Goal: Transaction & Acquisition: Purchase product/service

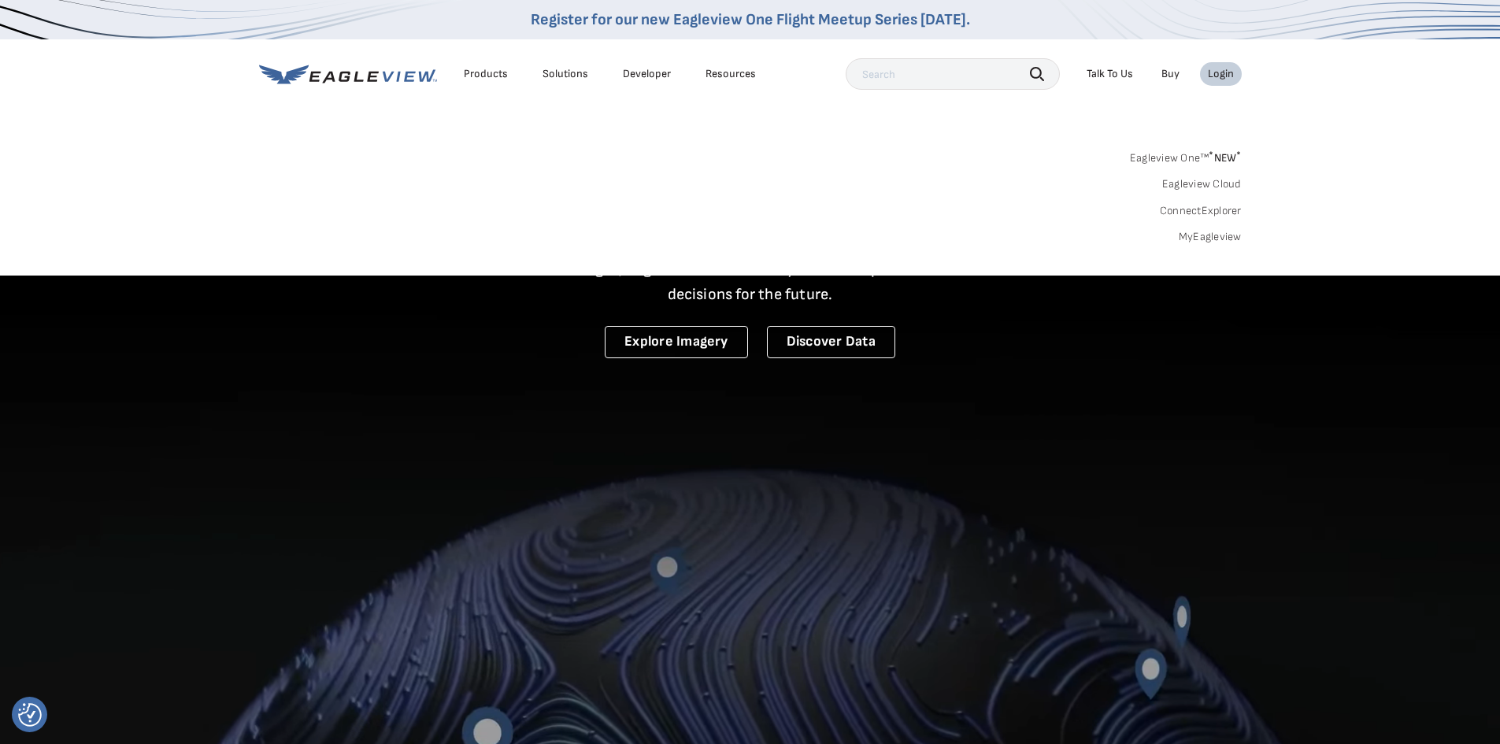
click at [1225, 80] on div "Login" at bounding box center [1221, 74] width 26 height 14
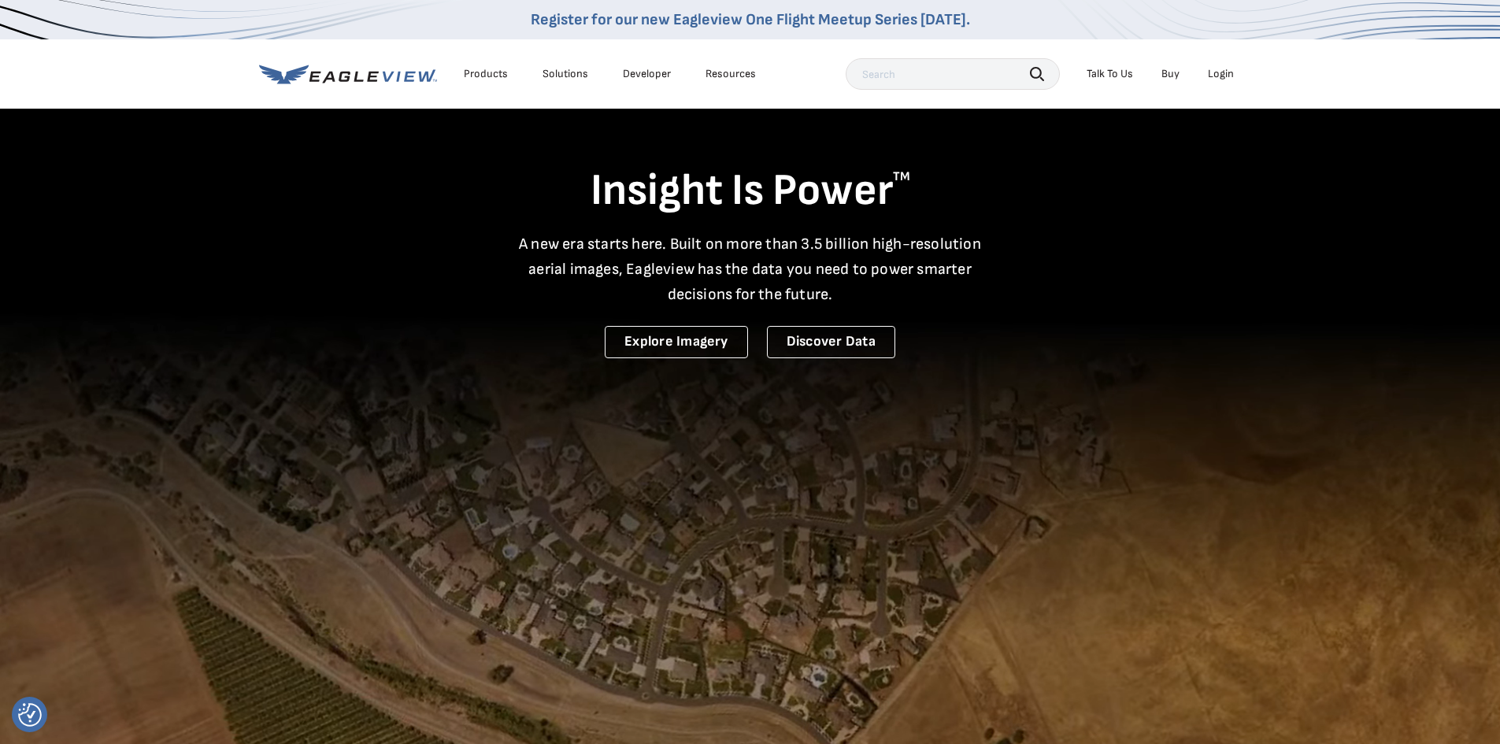
click at [1225, 80] on div "Login" at bounding box center [1221, 74] width 26 height 14
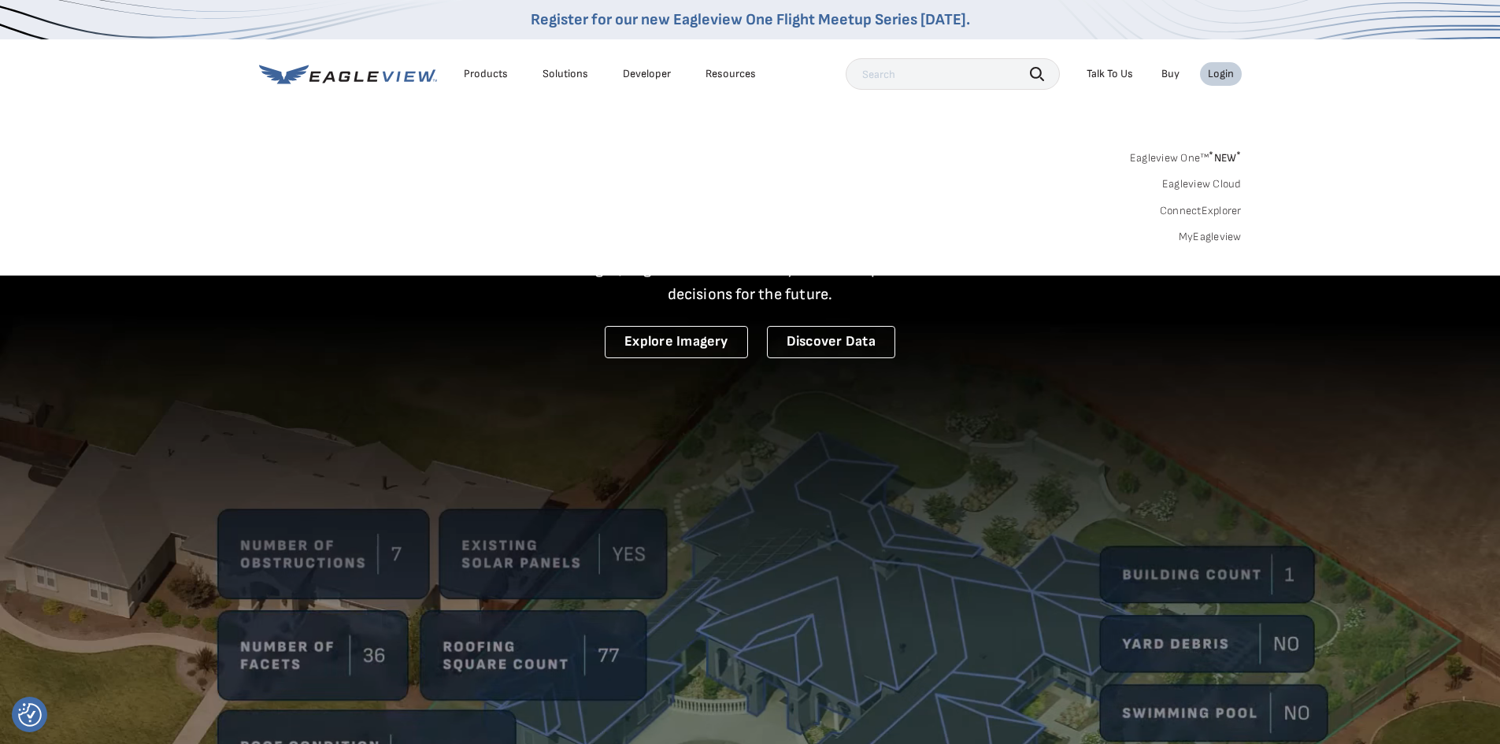
click at [1225, 80] on div "Login" at bounding box center [1221, 74] width 26 height 14
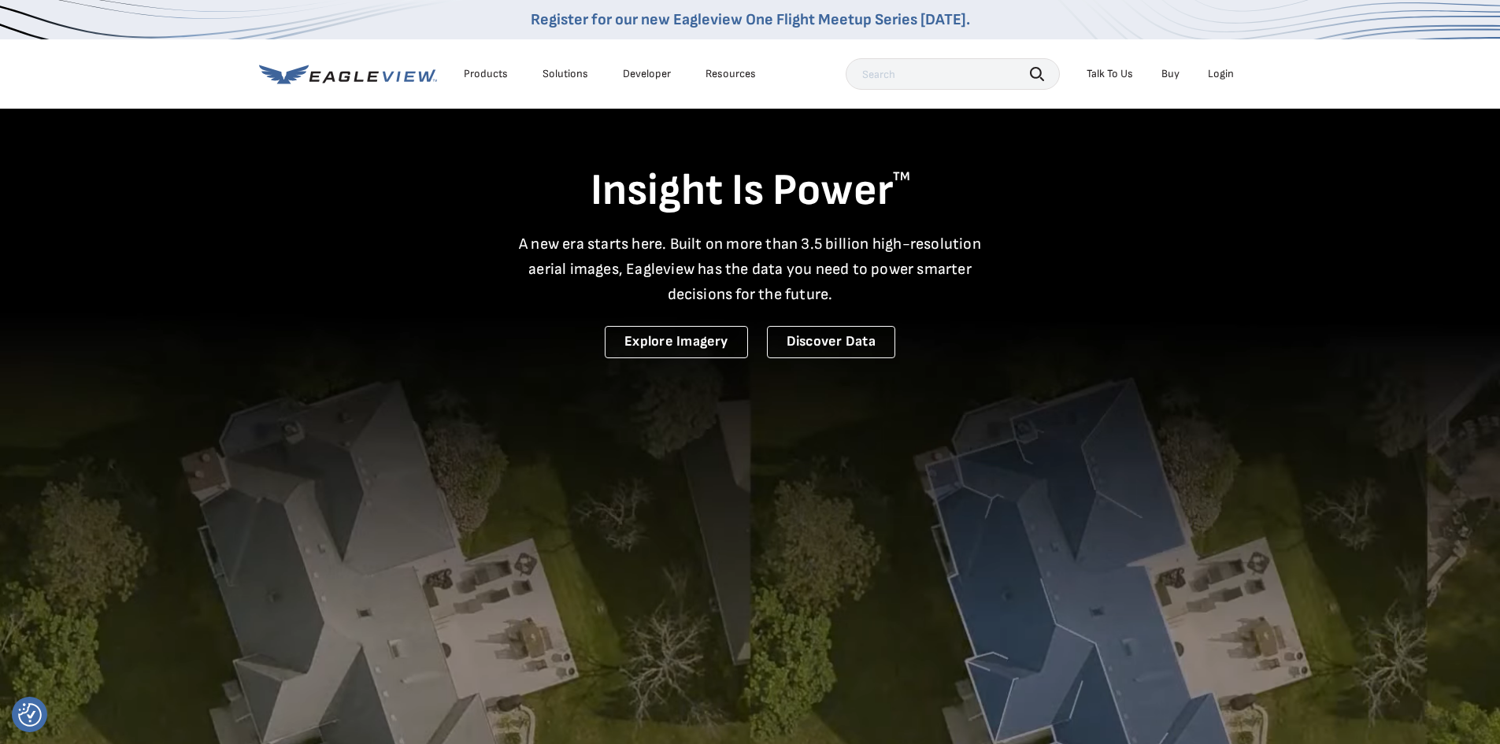
click at [1217, 76] on div "Login" at bounding box center [1221, 74] width 26 height 14
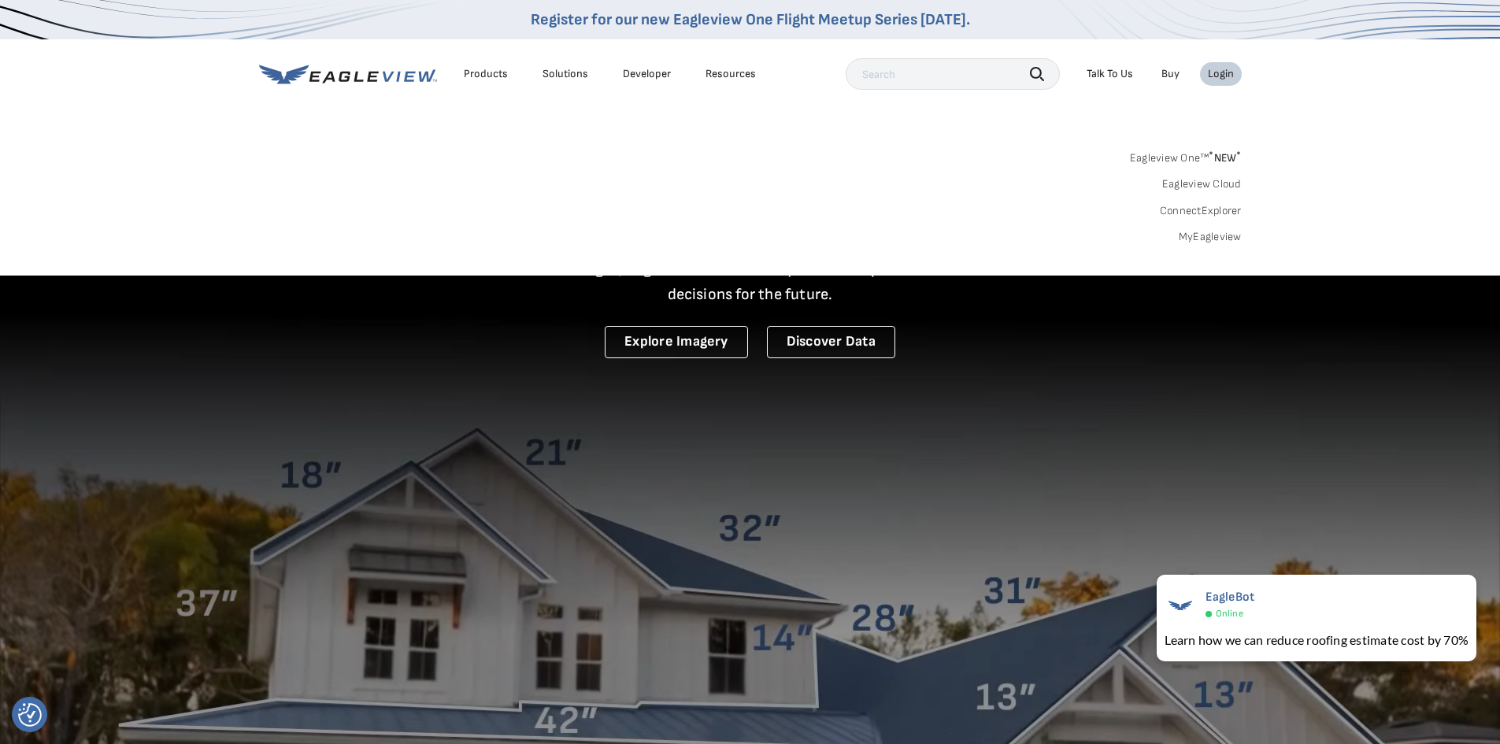
click at [1216, 75] on div "Login" at bounding box center [1221, 74] width 26 height 14
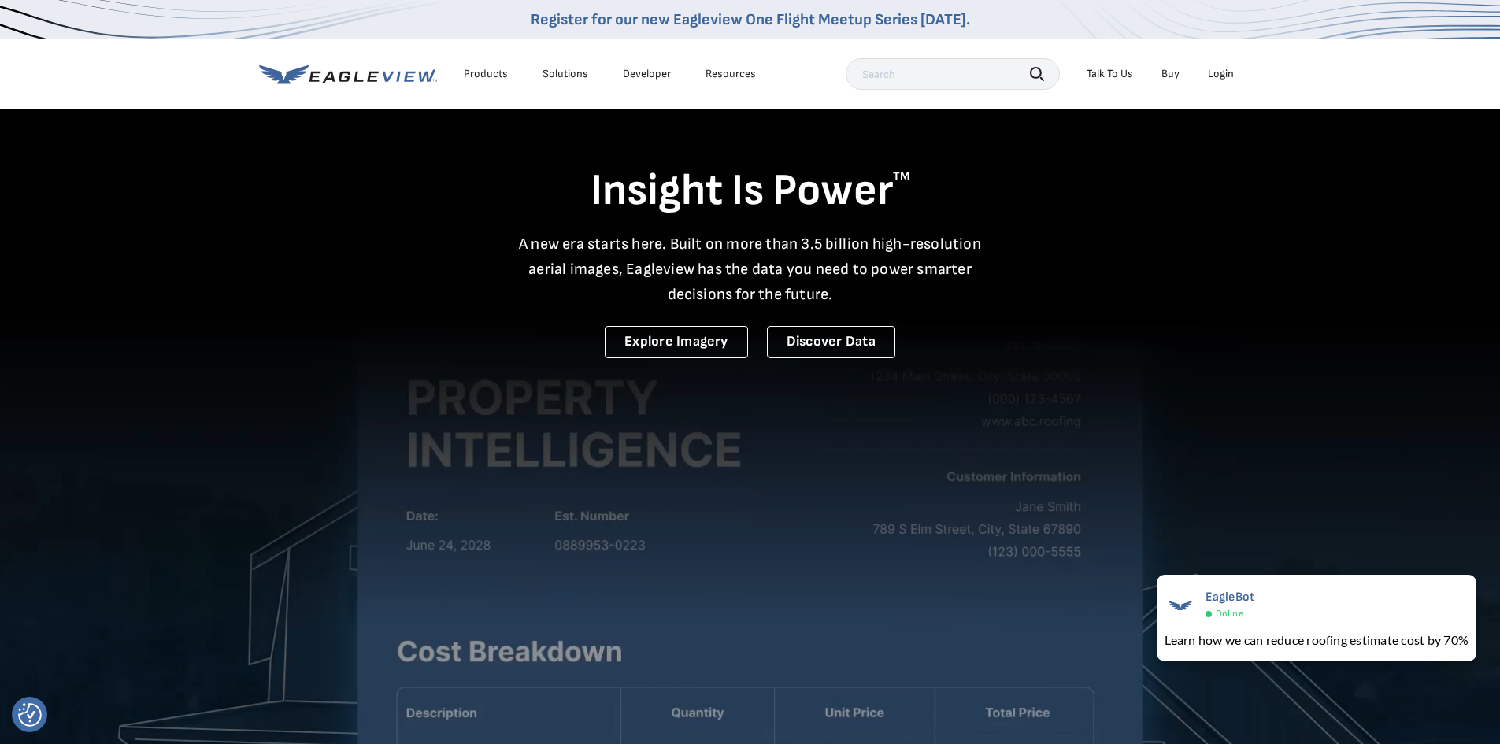
click at [1216, 75] on div "Login" at bounding box center [1221, 74] width 26 height 14
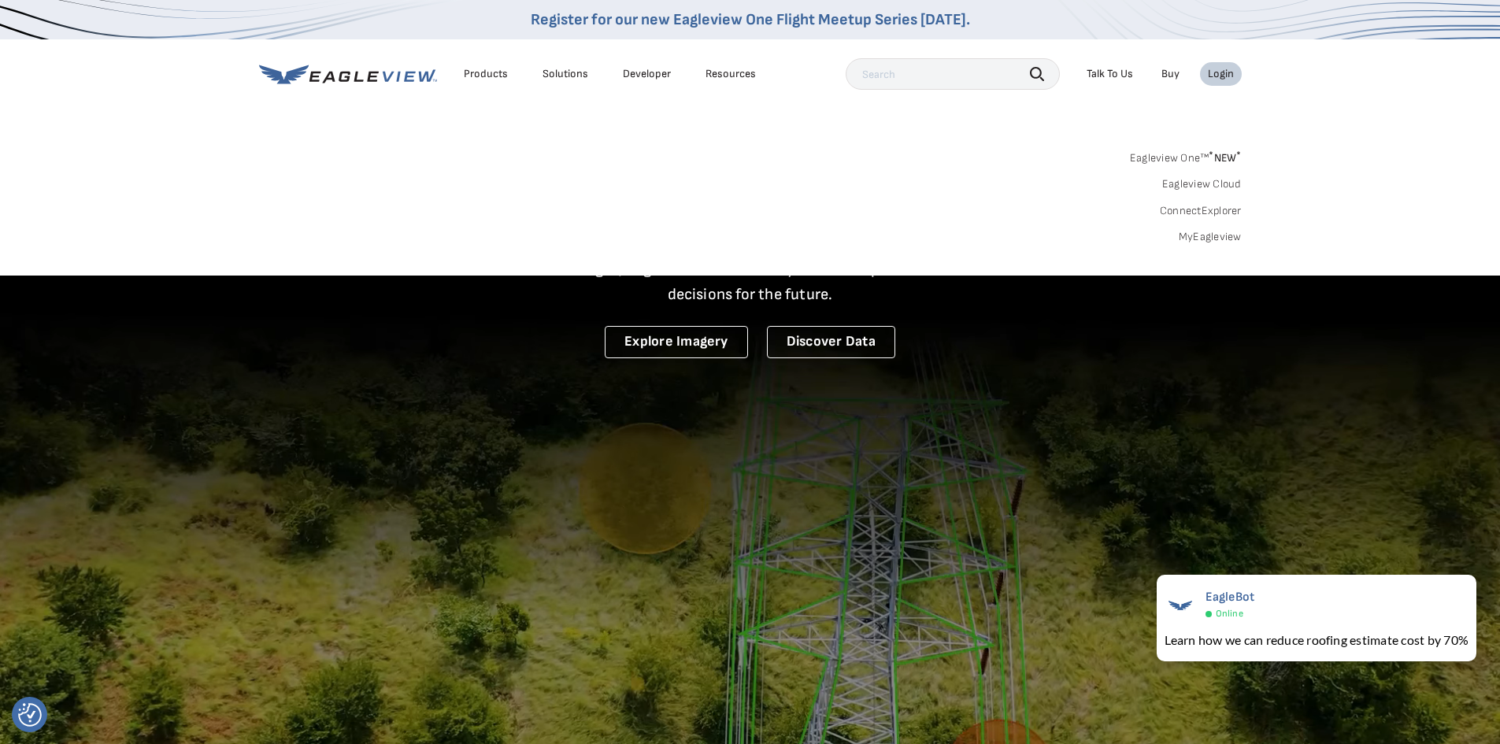
click at [1217, 79] on div "Login" at bounding box center [1221, 74] width 26 height 14
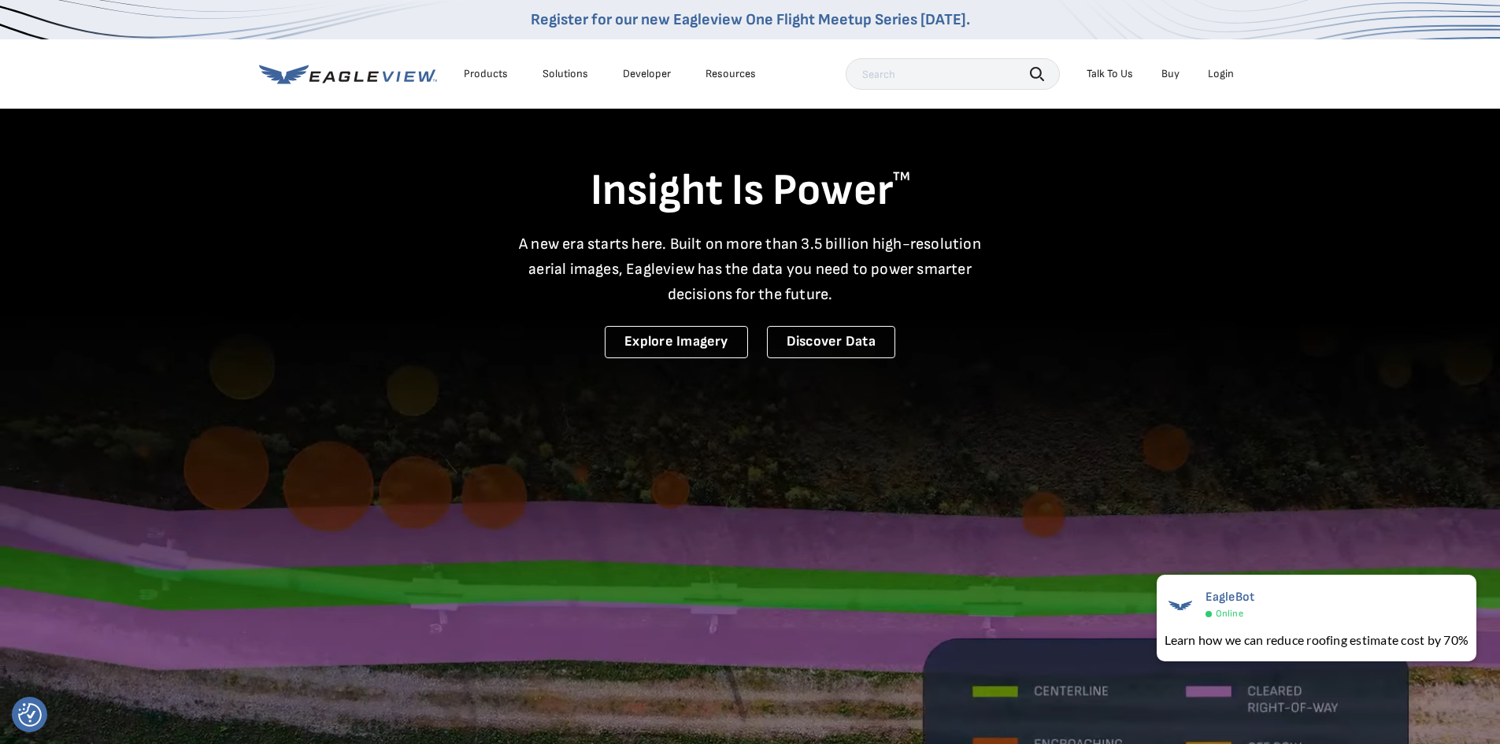
click at [1217, 79] on div "Login" at bounding box center [1221, 74] width 26 height 14
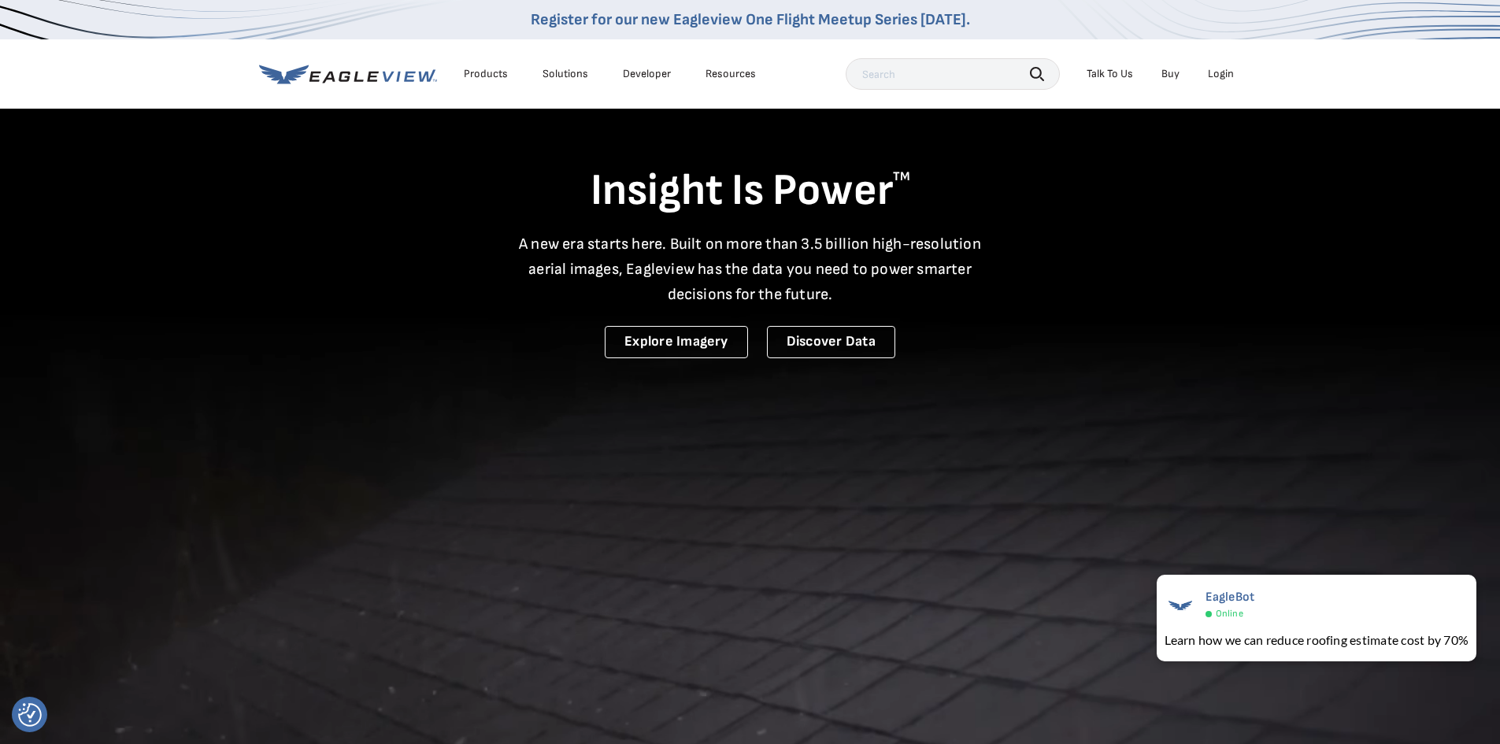
click at [1217, 79] on div "Login" at bounding box center [1221, 74] width 26 height 14
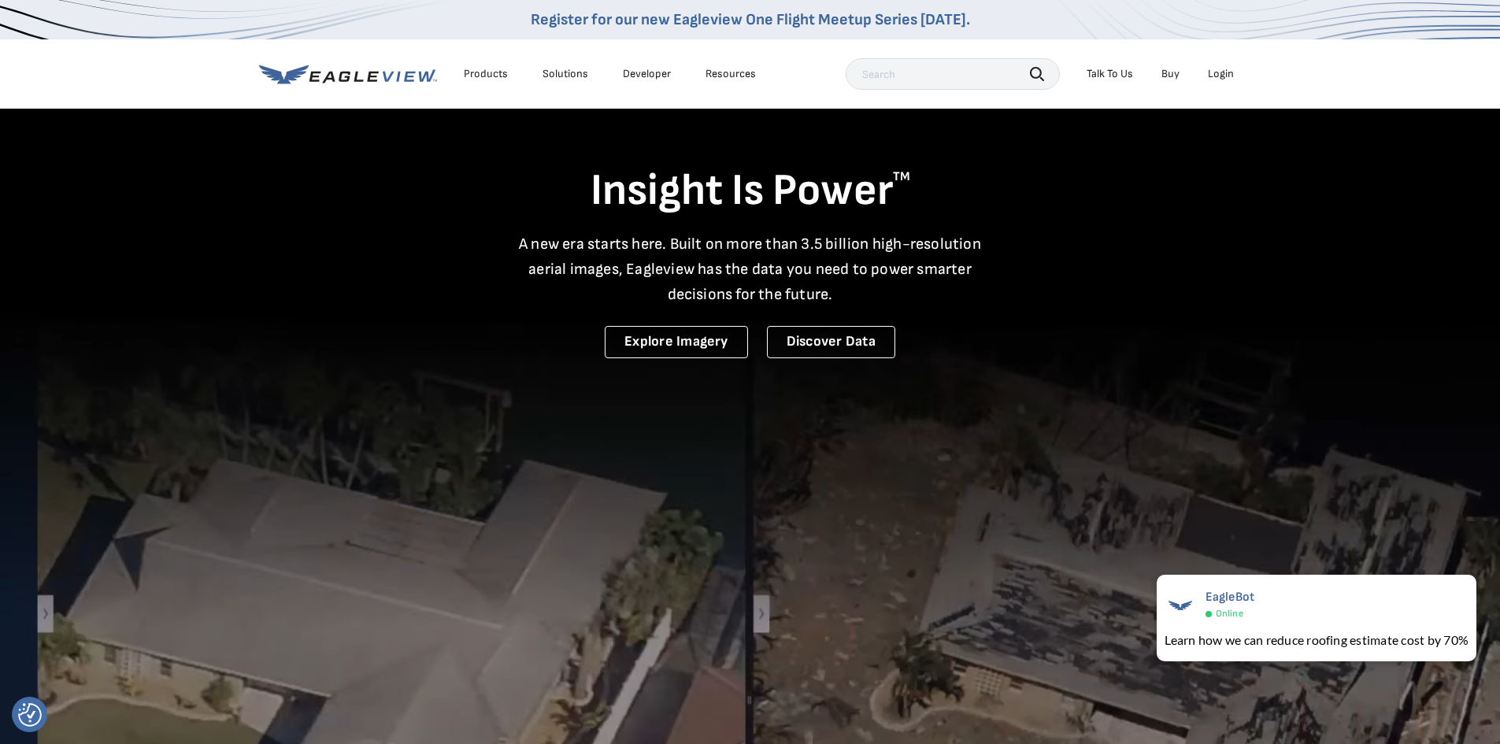
click at [1217, 79] on div "Login" at bounding box center [1221, 74] width 26 height 14
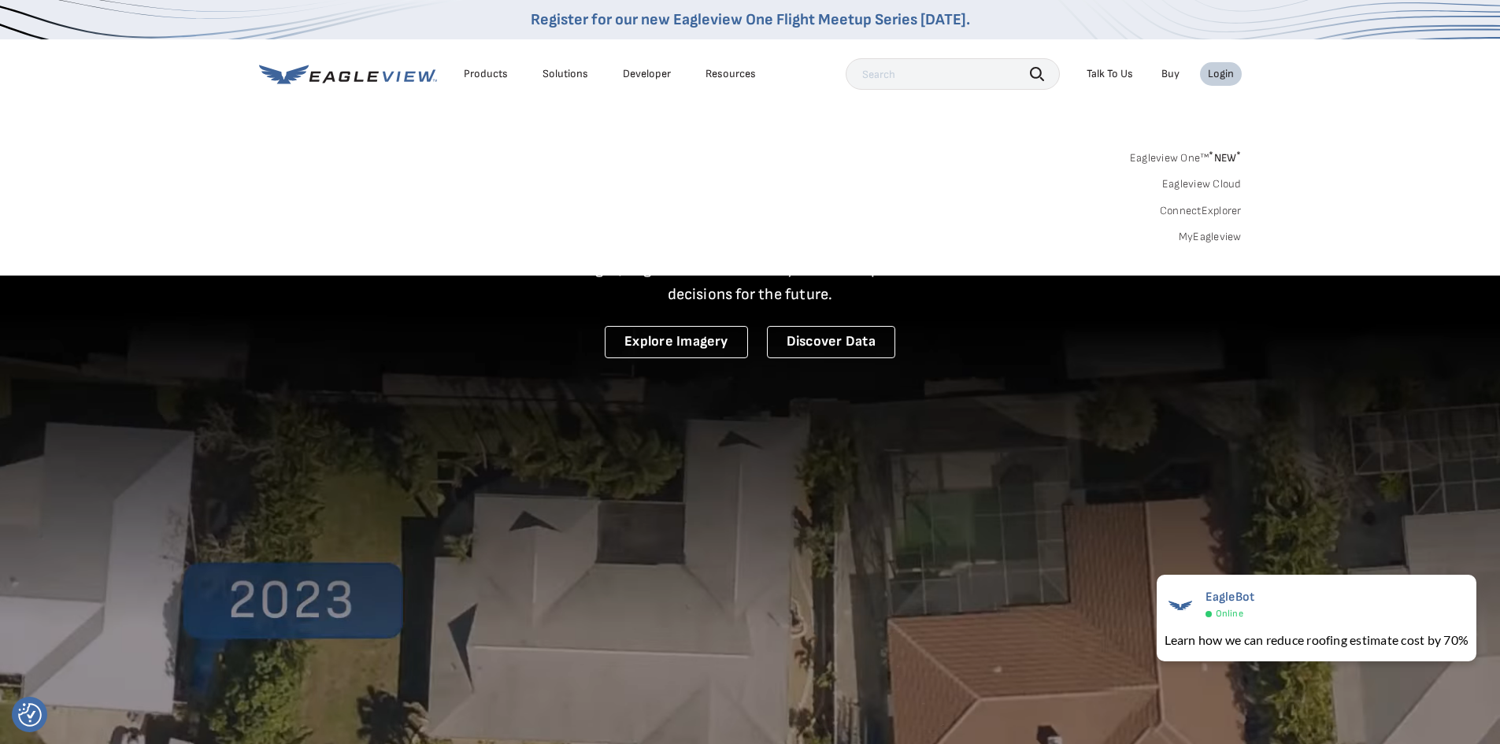
click at [1217, 78] on div "Login" at bounding box center [1221, 74] width 26 height 14
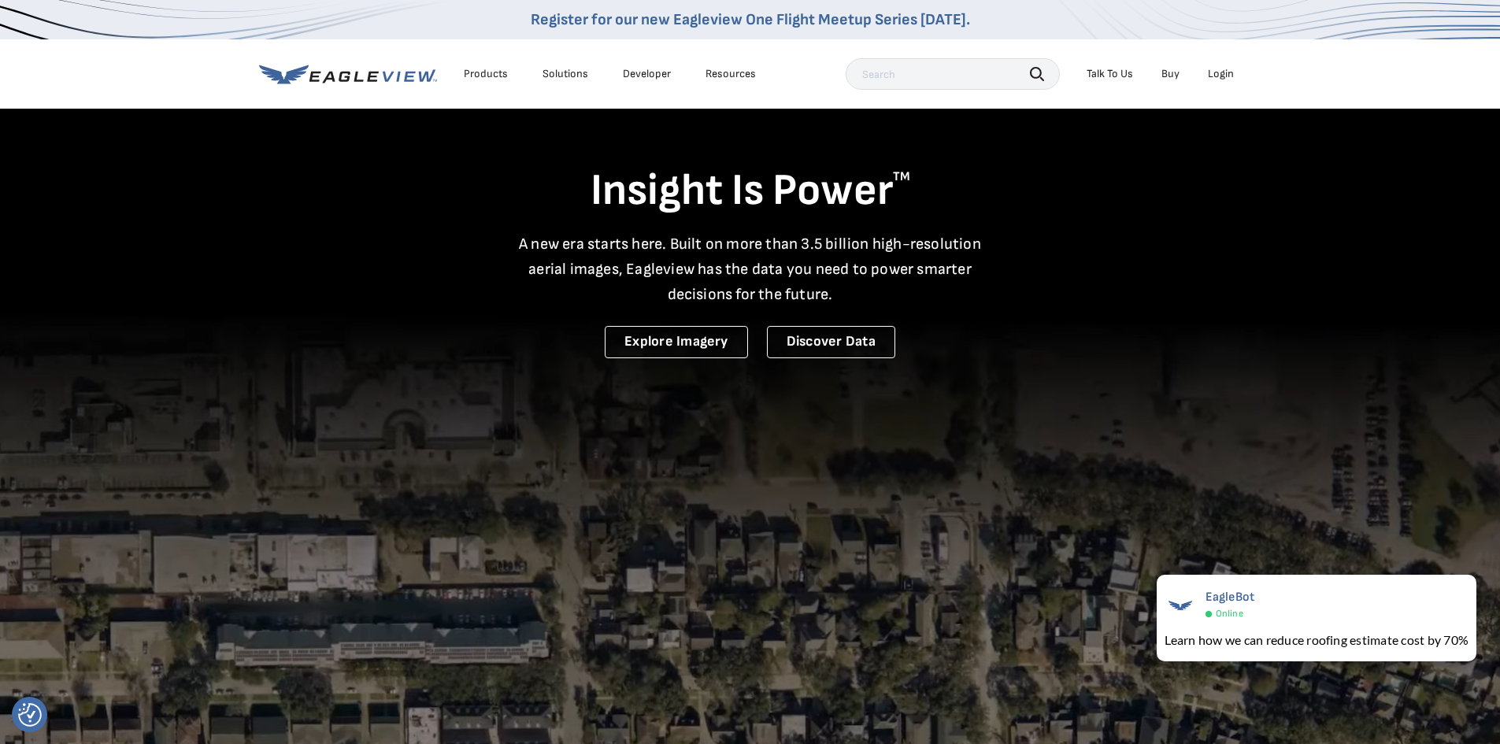
click at [1219, 76] on div "Login" at bounding box center [1221, 74] width 26 height 14
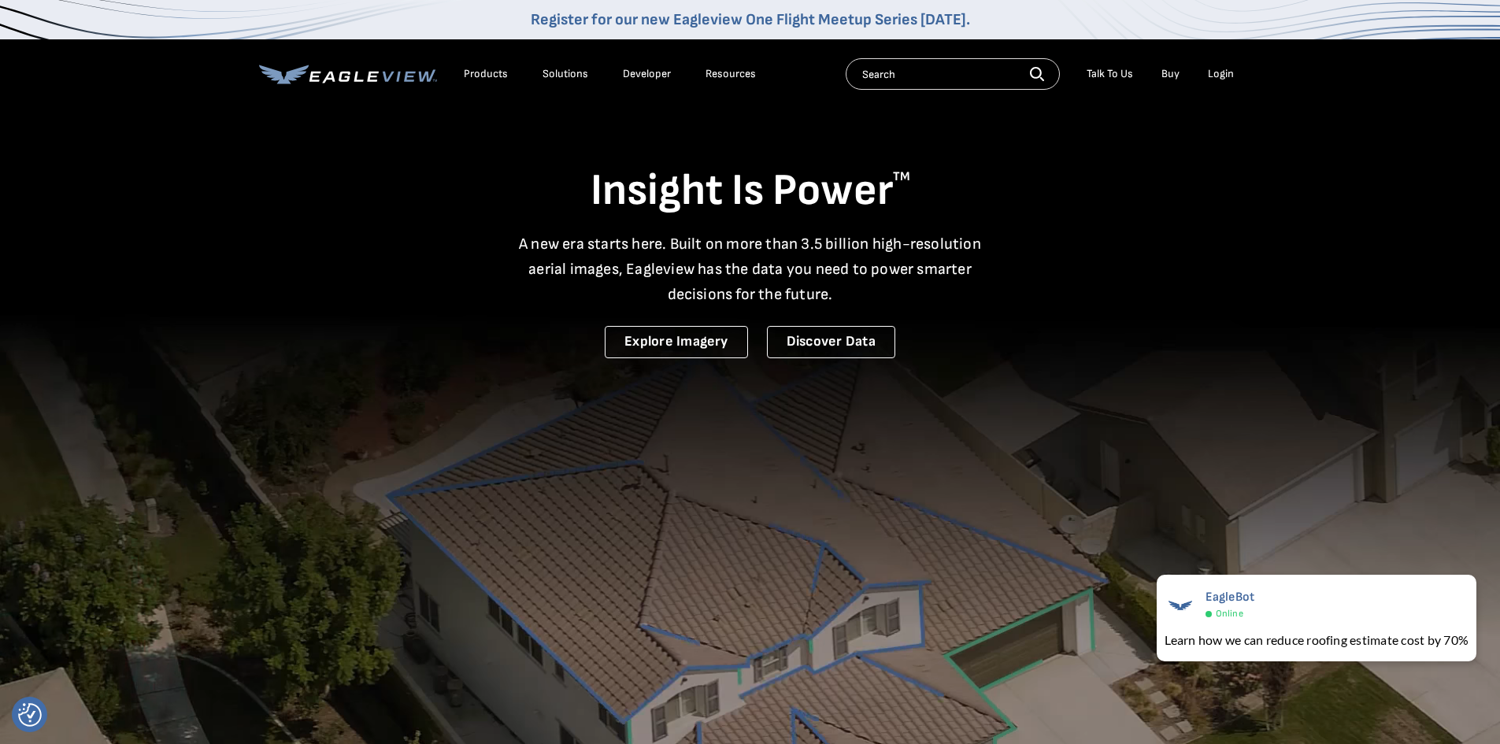
click at [1164, 70] on link "Buy" at bounding box center [1170, 74] width 18 height 14
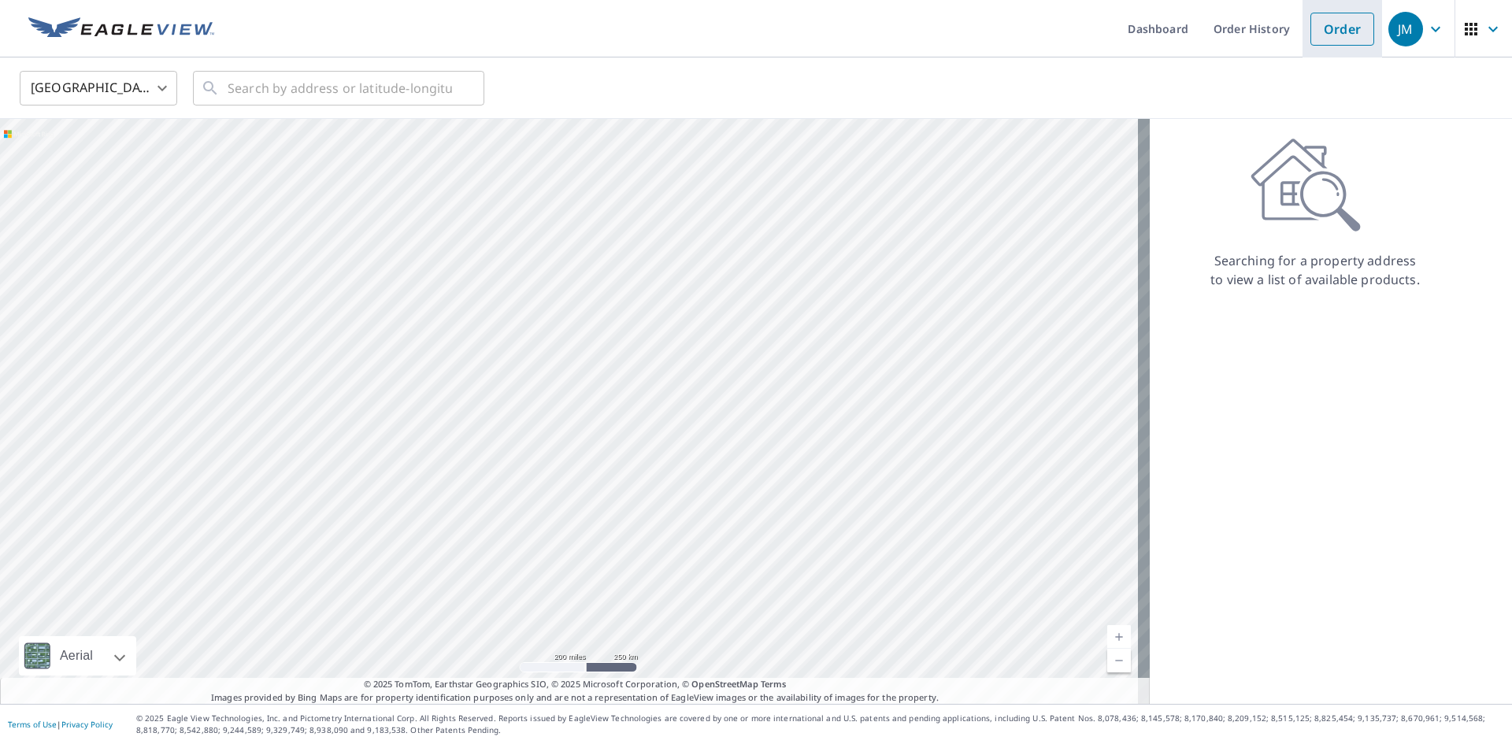
click at [1340, 20] on link "Order" at bounding box center [1342, 29] width 64 height 33
click at [1331, 38] on link "Order" at bounding box center [1342, 29] width 64 height 33
click at [317, 97] on input "text" at bounding box center [340, 88] width 224 height 44
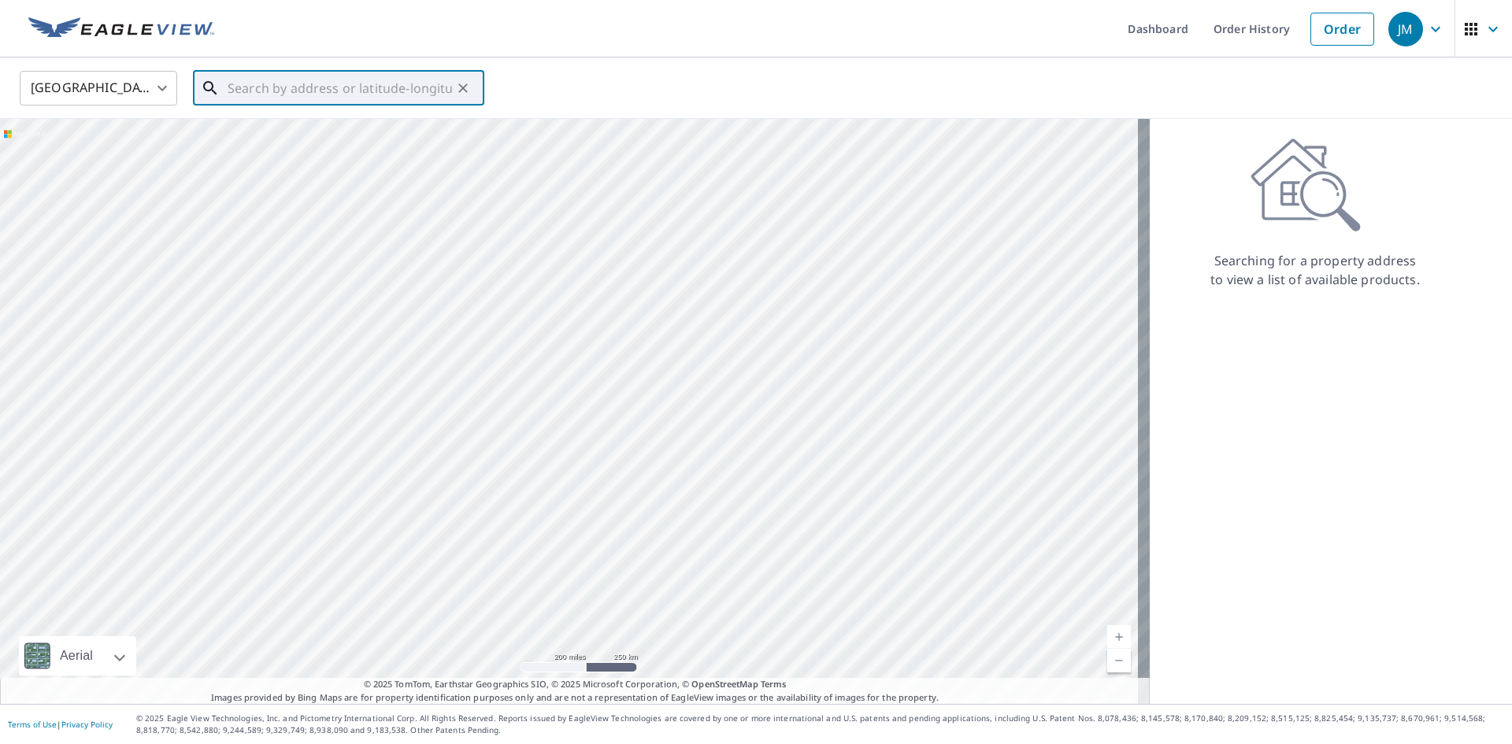
paste input "[STREET_ADDRESS]"
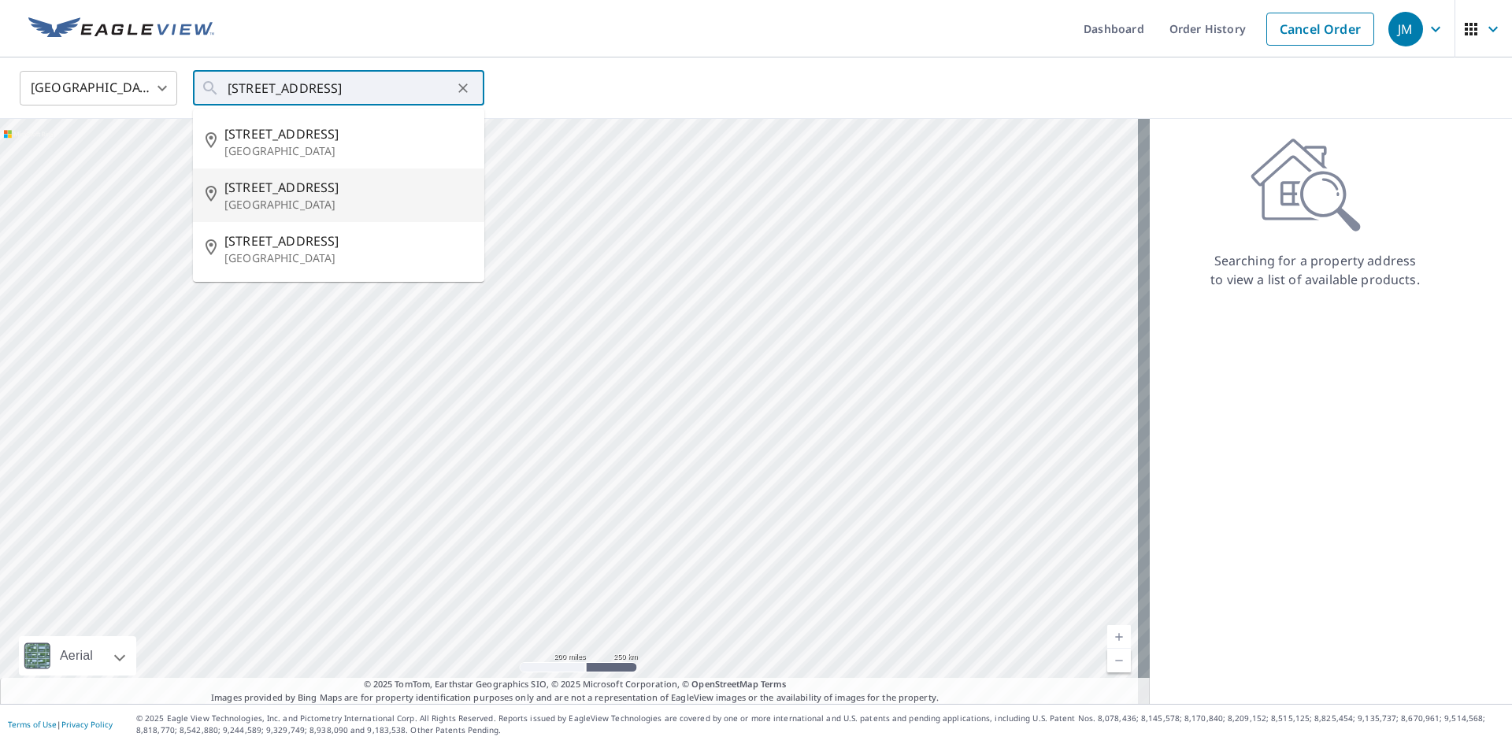
type input "[STREET_ADDRESS]"
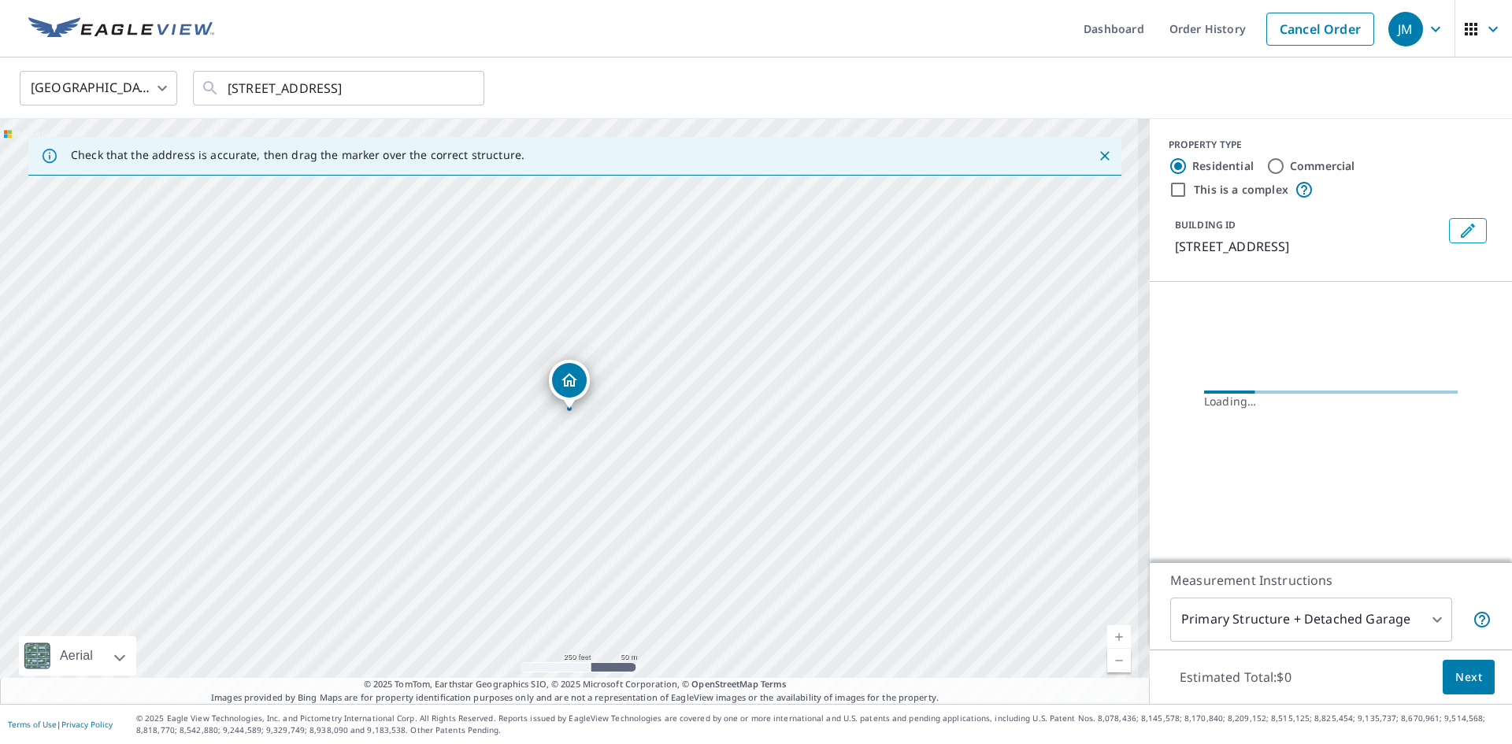
scroll to position [0, 0]
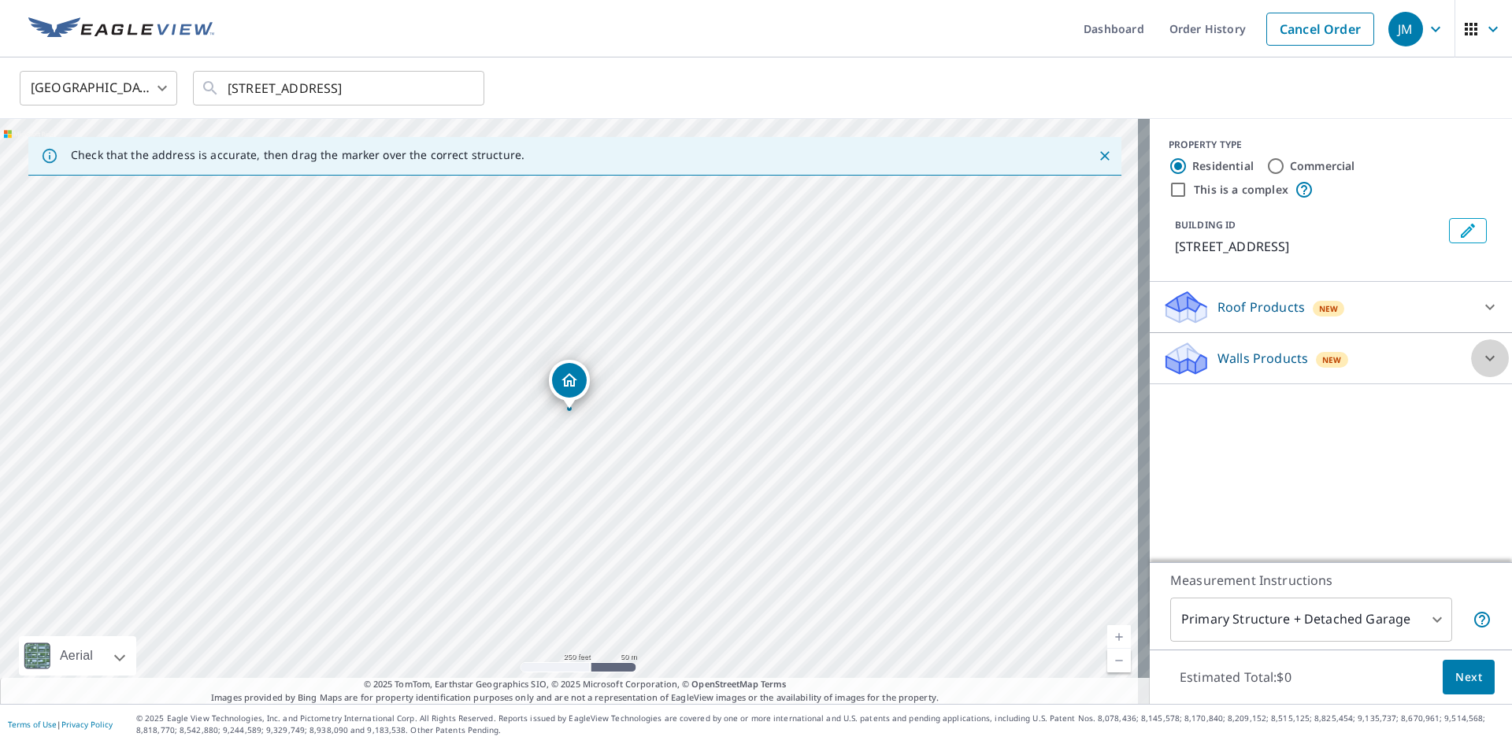
click at [1480, 349] on icon at bounding box center [1489, 358] width 19 height 19
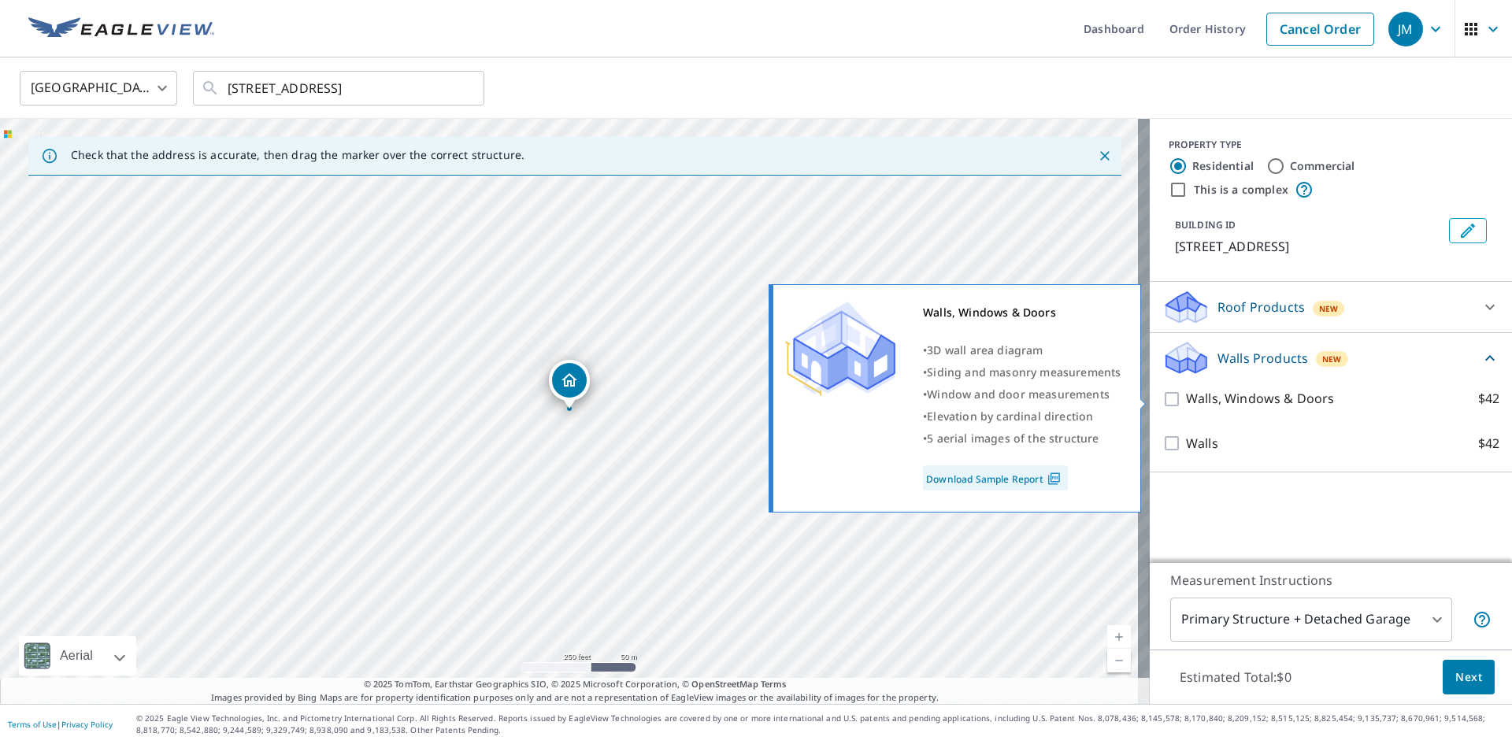
click at [1165, 394] on input "Walls, Windows & Doors $42" at bounding box center [1174, 399] width 24 height 19
checkbox input "true"
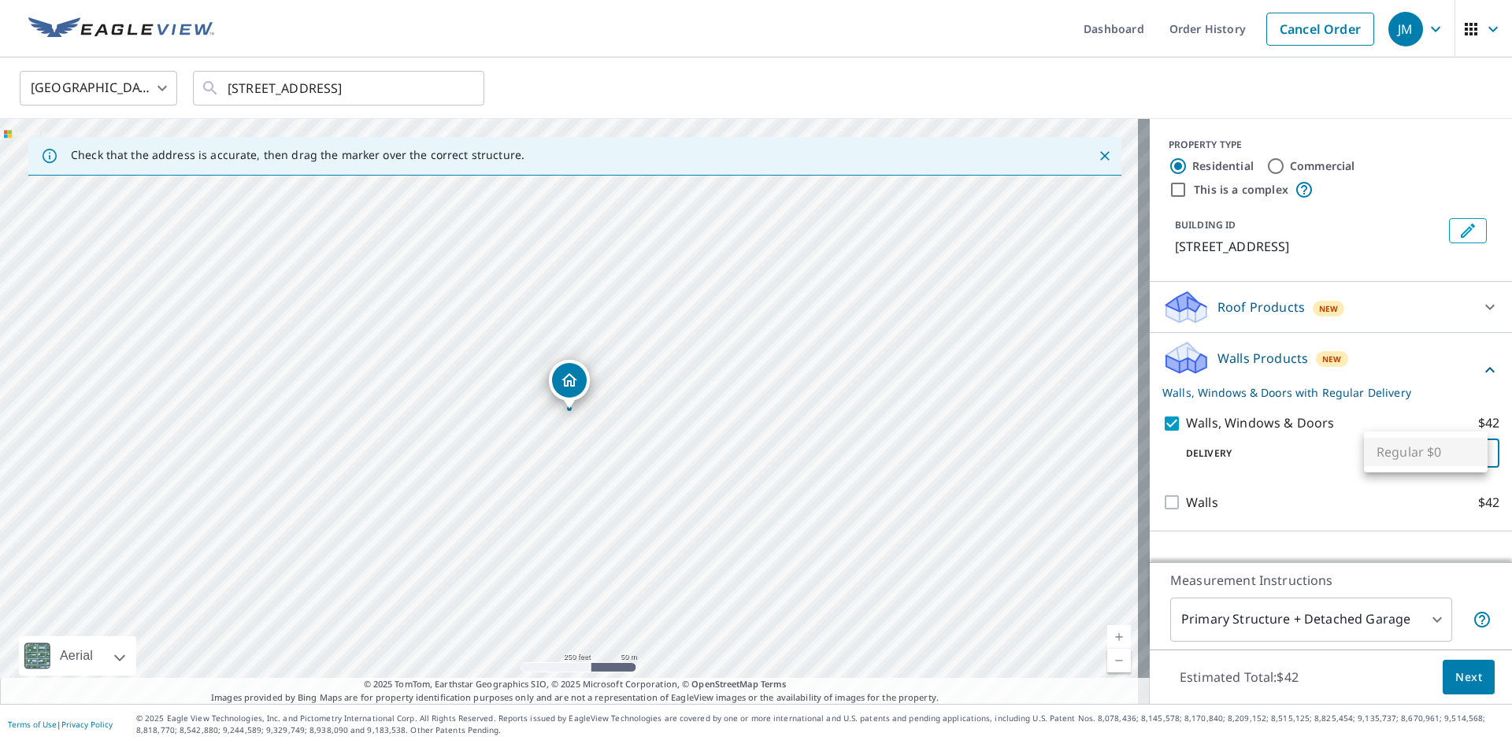
click at [1472, 455] on body "JM JM Dashboard Order History Cancel Order JM [GEOGRAPHIC_DATA] [GEOGRAPHIC_DAT…" at bounding box center [756, 372] width 1512 height 744
click at [1472, 455] on ul "Regular $0" at bounding box center [1426, 451] width 124 height 41
click at [1304, 451] on div at bounding box center [756, 372] width 1512 height 744
drag, startPoint x: 585, startPoint y: 414, endPoint x: 731, endPoint y: 431, distance: 146.6
click at [731, 431] on div "[STREET_ADDRESS]" at bounding box center [574, 411] width 1149 height 585
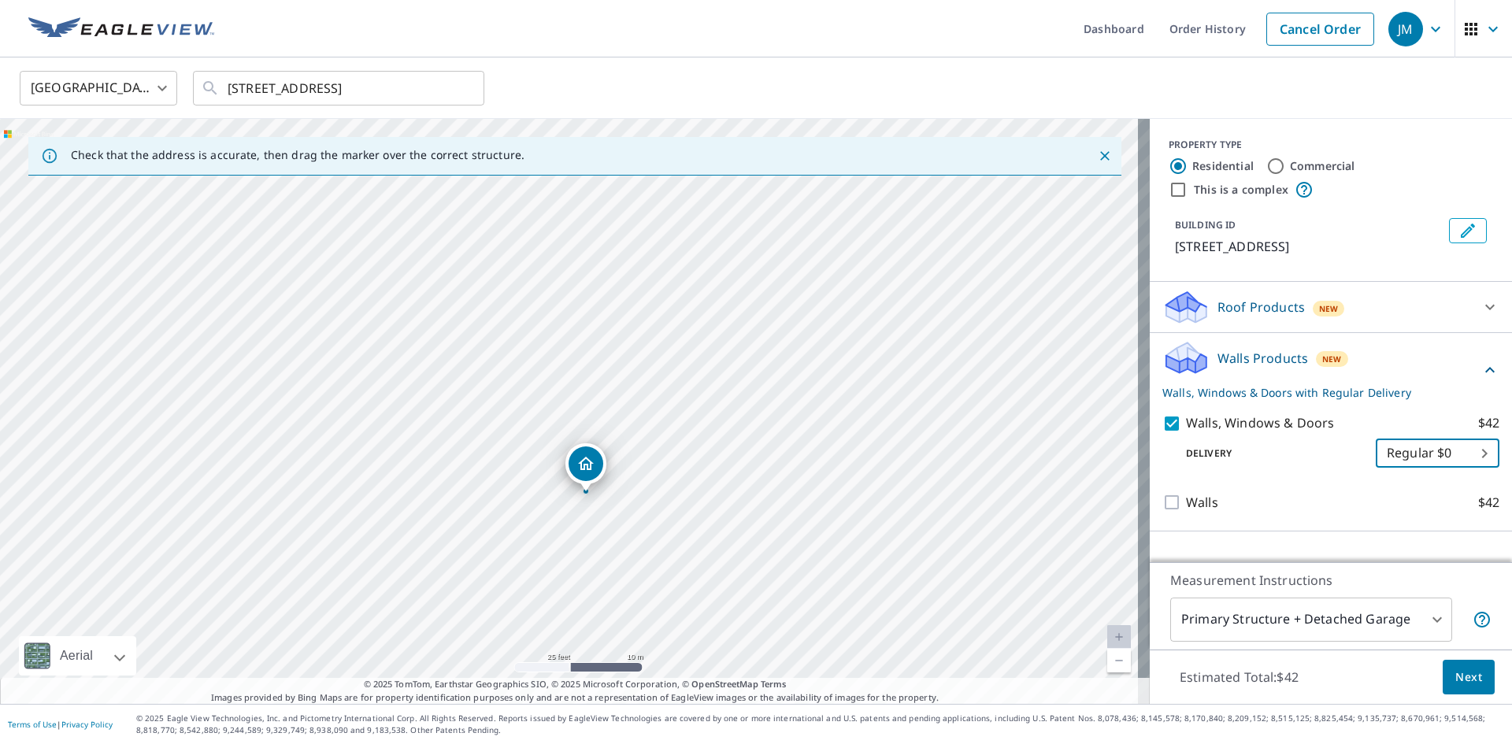
drag, startPoint x: 620, startPoint y: 523, endPoint x: 712, endPoint y: 550, distance: 95.9
click at [712, 550] on div "[STREET_ADDRESS]" at bounding box center [574, 411] width 1149 height 585
click at [342, 97] on input "[STREET_ADDRESS]" at bounding box center [340, 88] width 224 height 44
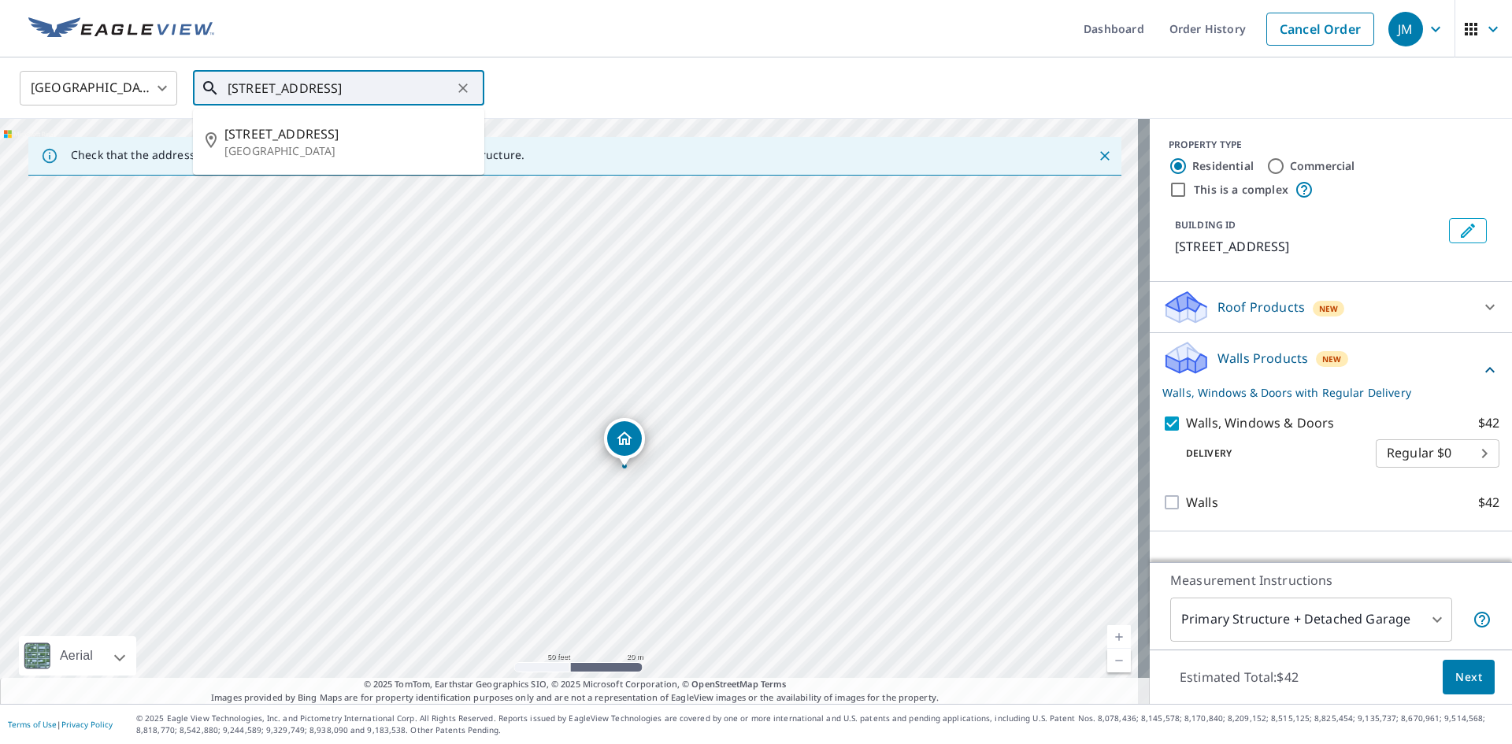
click at [352, 88] on input "[STREET_ADDRESS]" at bounding box center [340, 88] width 224 height 44
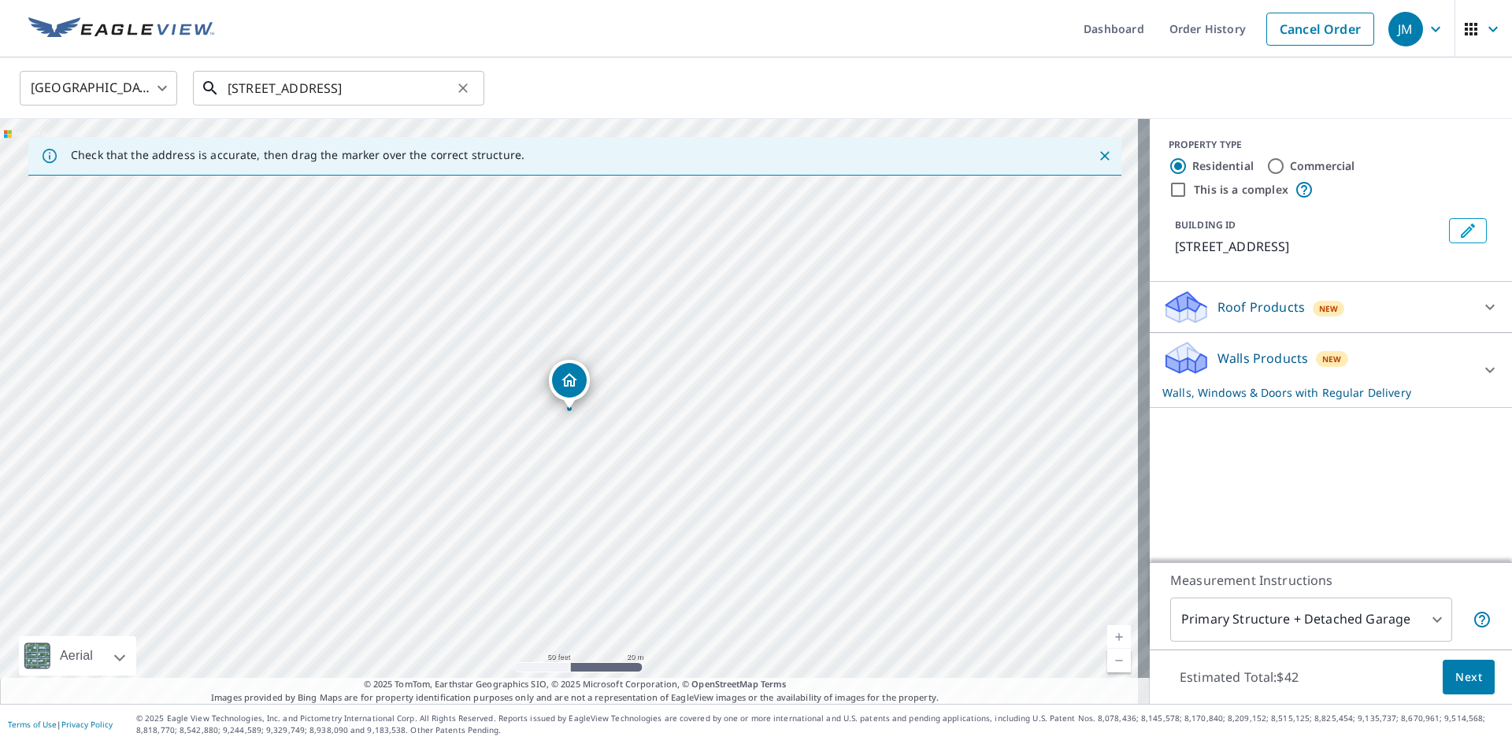
click at [337, 91] on input "[STREET_ADDRESS]" at bounding box center [340, 88] width 224 height 44
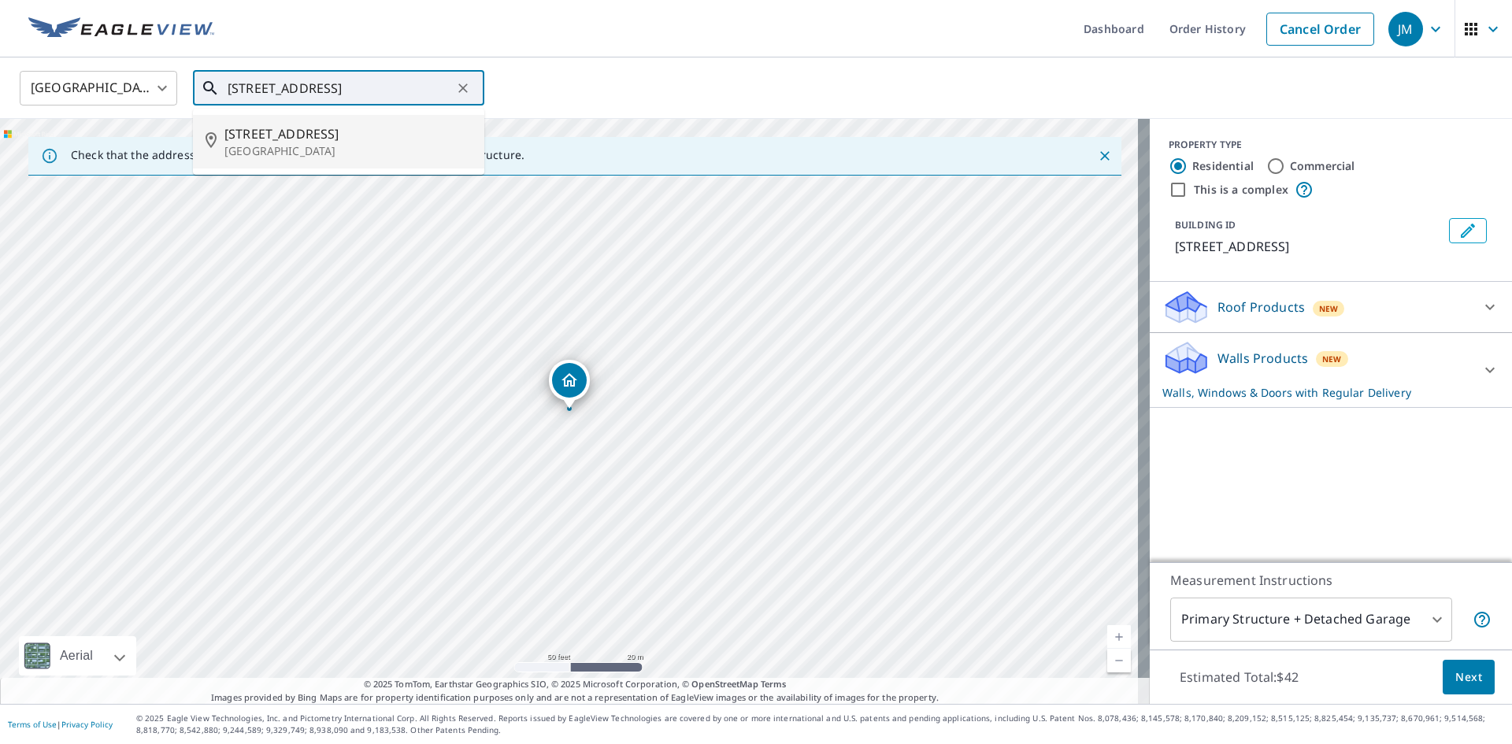
click at [368, 138] on span "[STREET_ADDRESS]" at bounding box center [347, 133] width 247 height 19
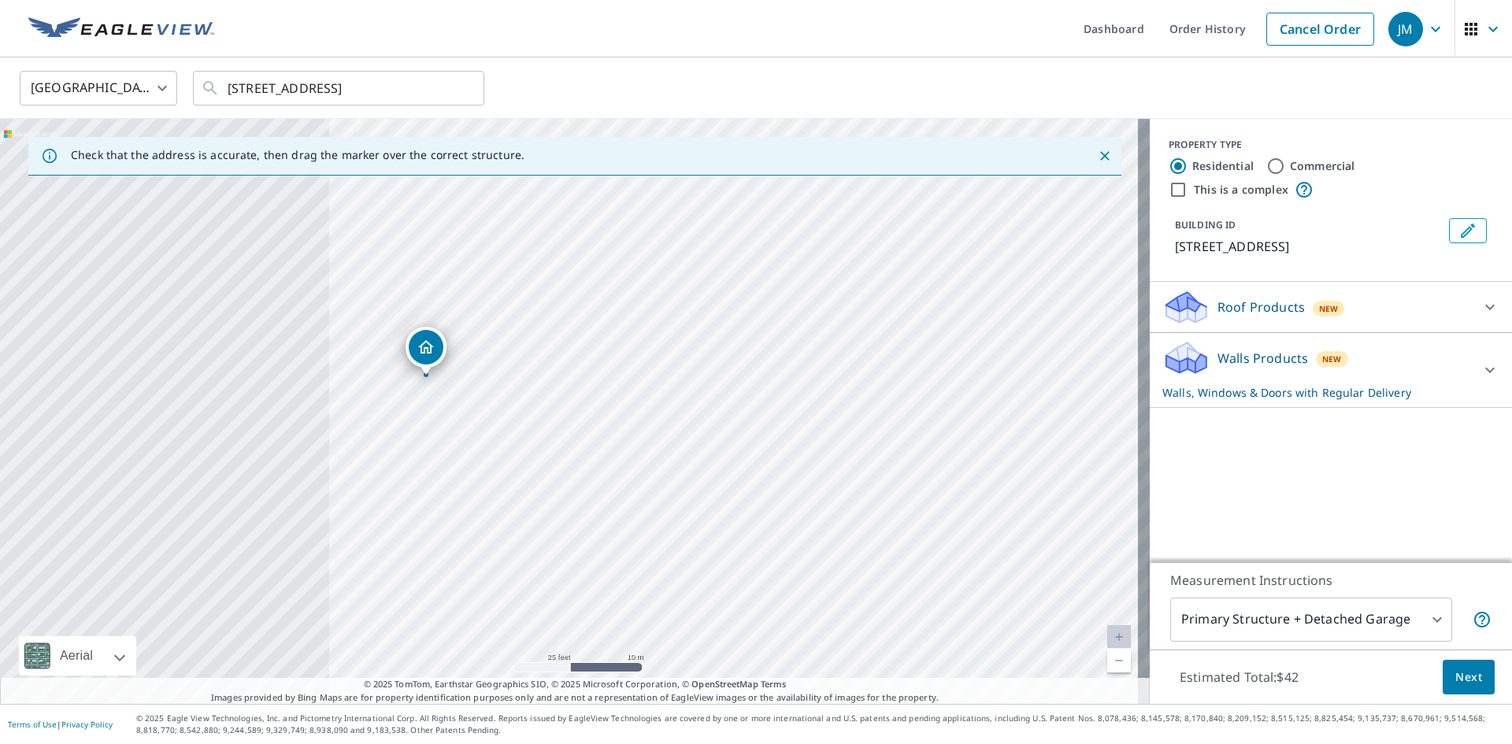
drag, startPoint x: 270, startPoint y: 406, endPoint x: 835, endPoint y: 293, distance: 576.6
click at [835, 293] on div "[STREET_ADDRESS]" at bounding box center [574, 411] width 1149 height 585
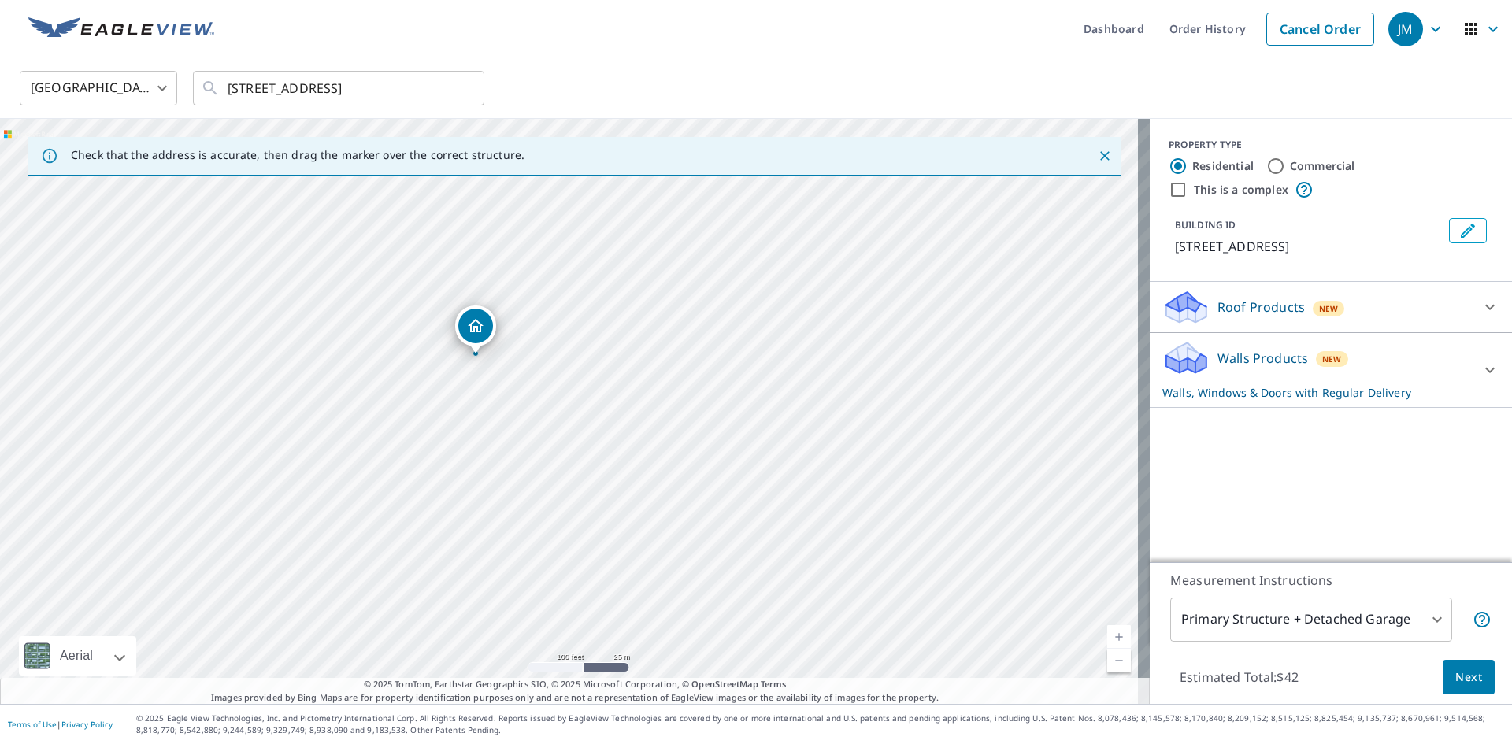
click at [1471, 379] on div at bounding box center [1490, 370] width 38 height 38
click at [1468, 384] on div "Walls Products New Walls, Windows & Doors with Regular Delivery" at bounding box center [1321, 369] width 318 height 61
click at [1480, 317] on icon at bounding box center [1489, 307] width 19 height 19
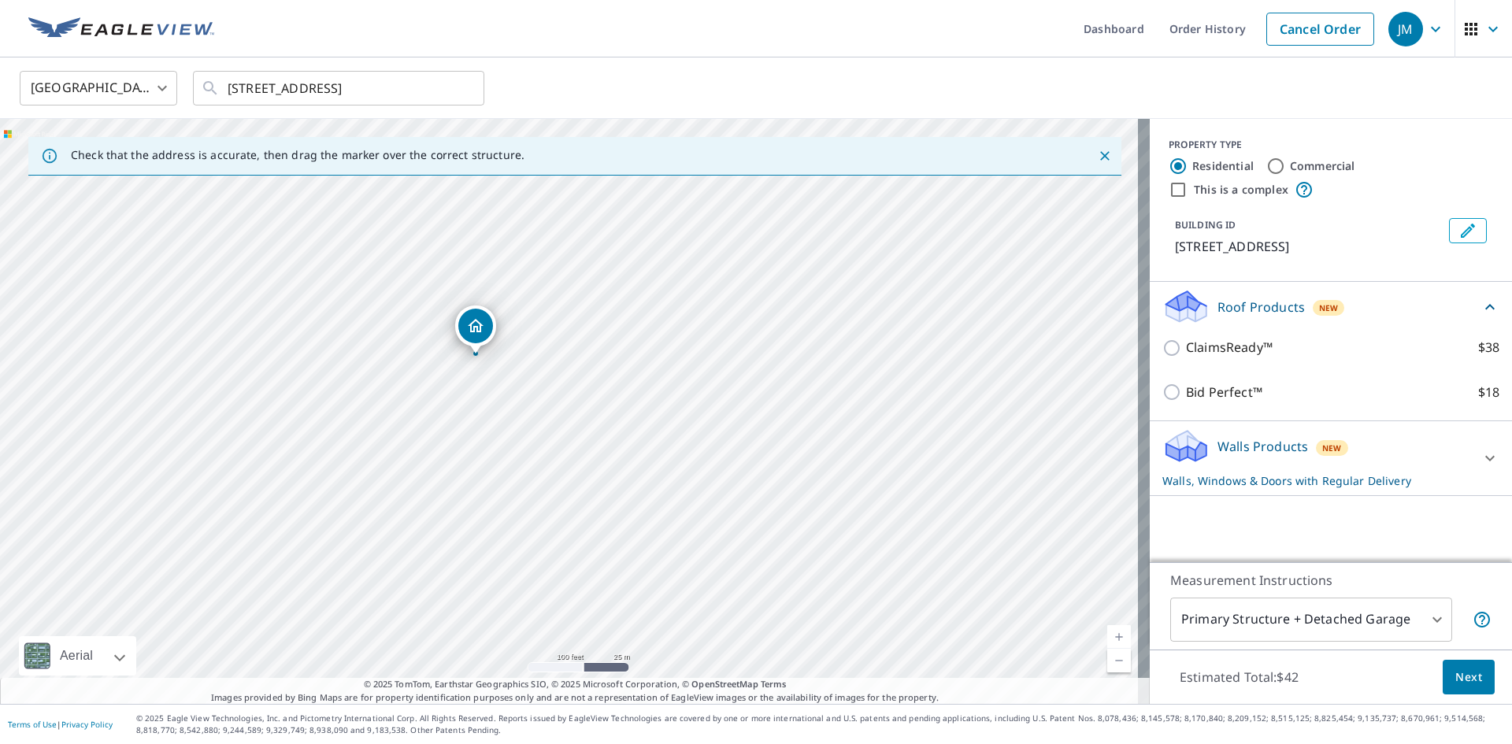
click at [1480, 317] on icon at bounding box center [1489, 307] width 19 height 19
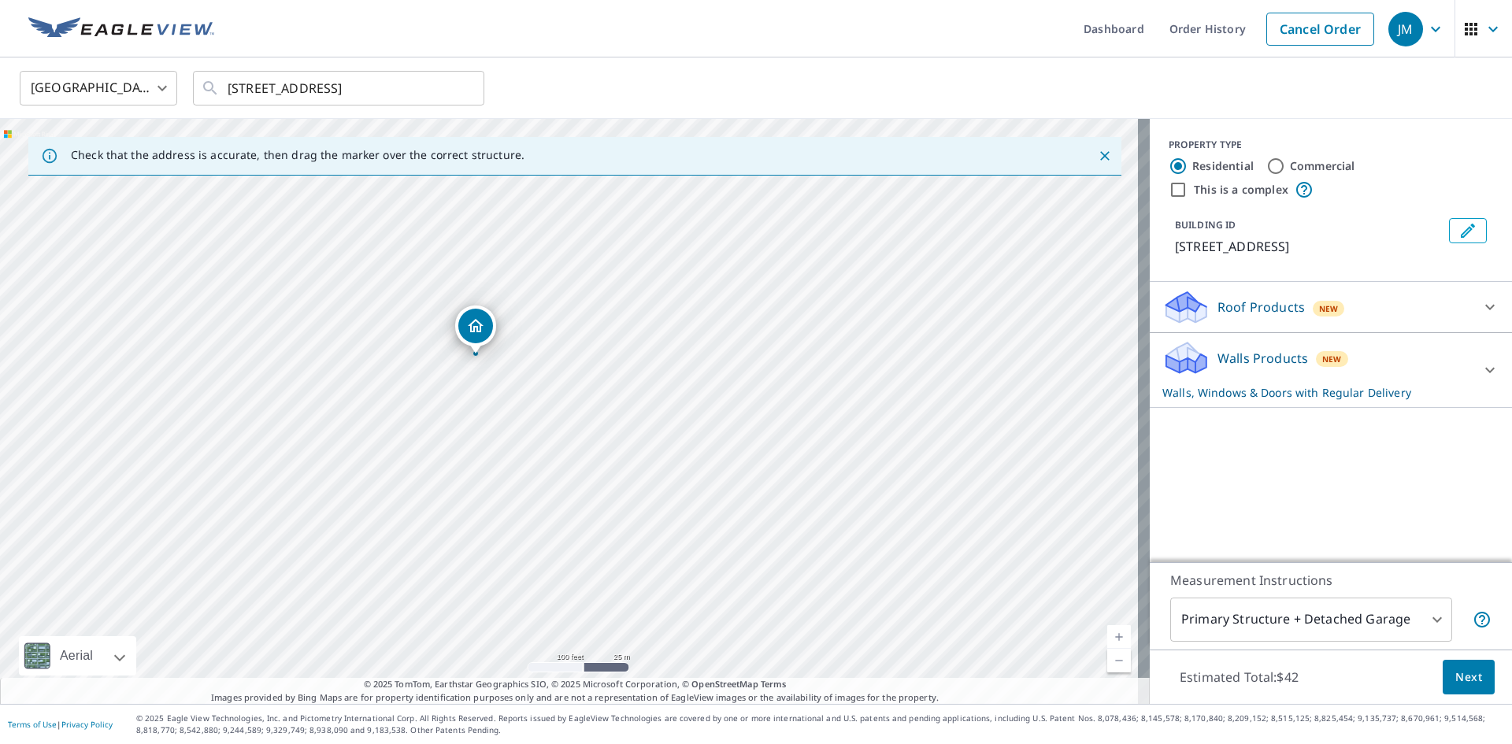
click at [1490, 387] on div at bounding box center [1490, 370] width 38 height 38
click at [1314, 262] on div "BUILDING ID [STREET_ADDRESS]" at bounding box center [1330, 237] width 324 height 50
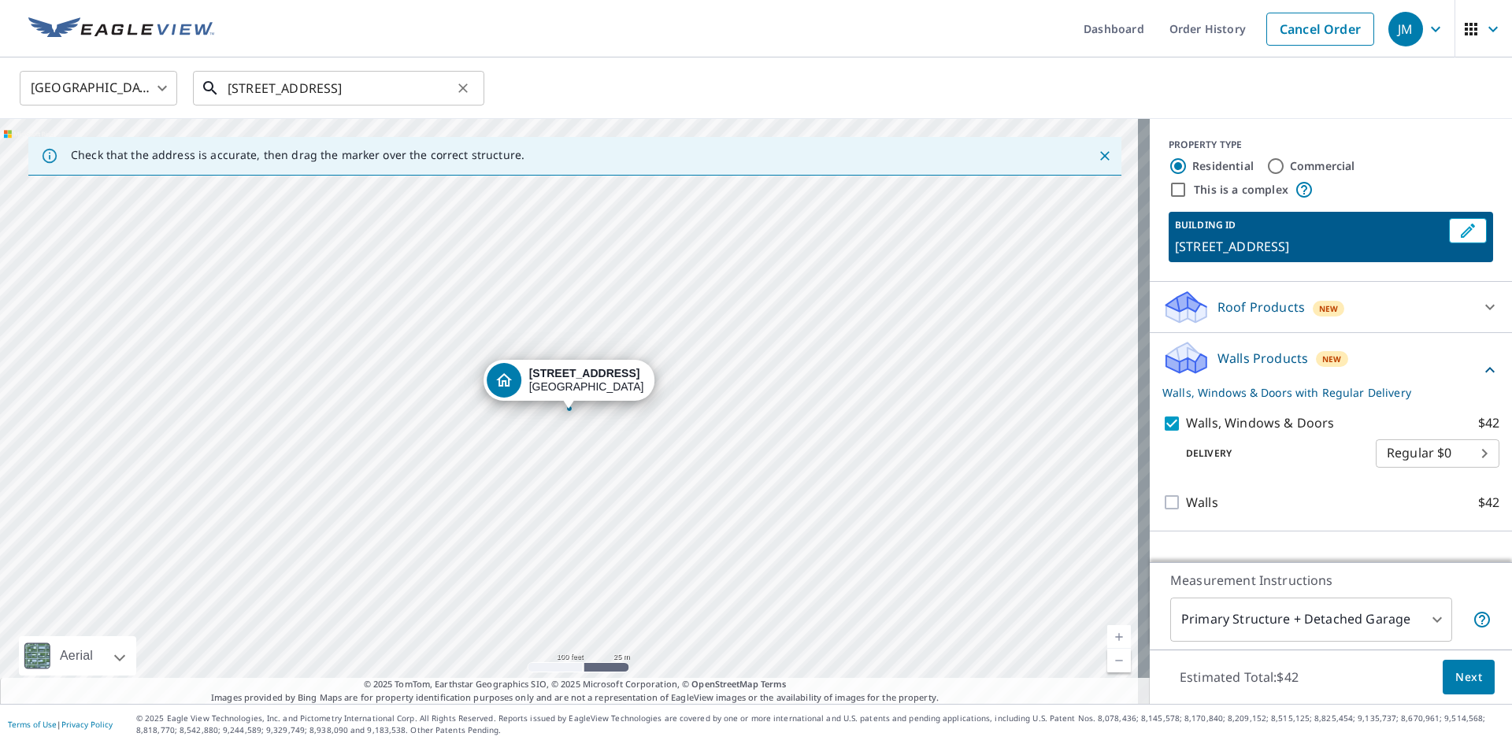
click at [262, 88] on input "[STREET_ADDRESS]" at bounding box center [340, 88] width 224 height 44
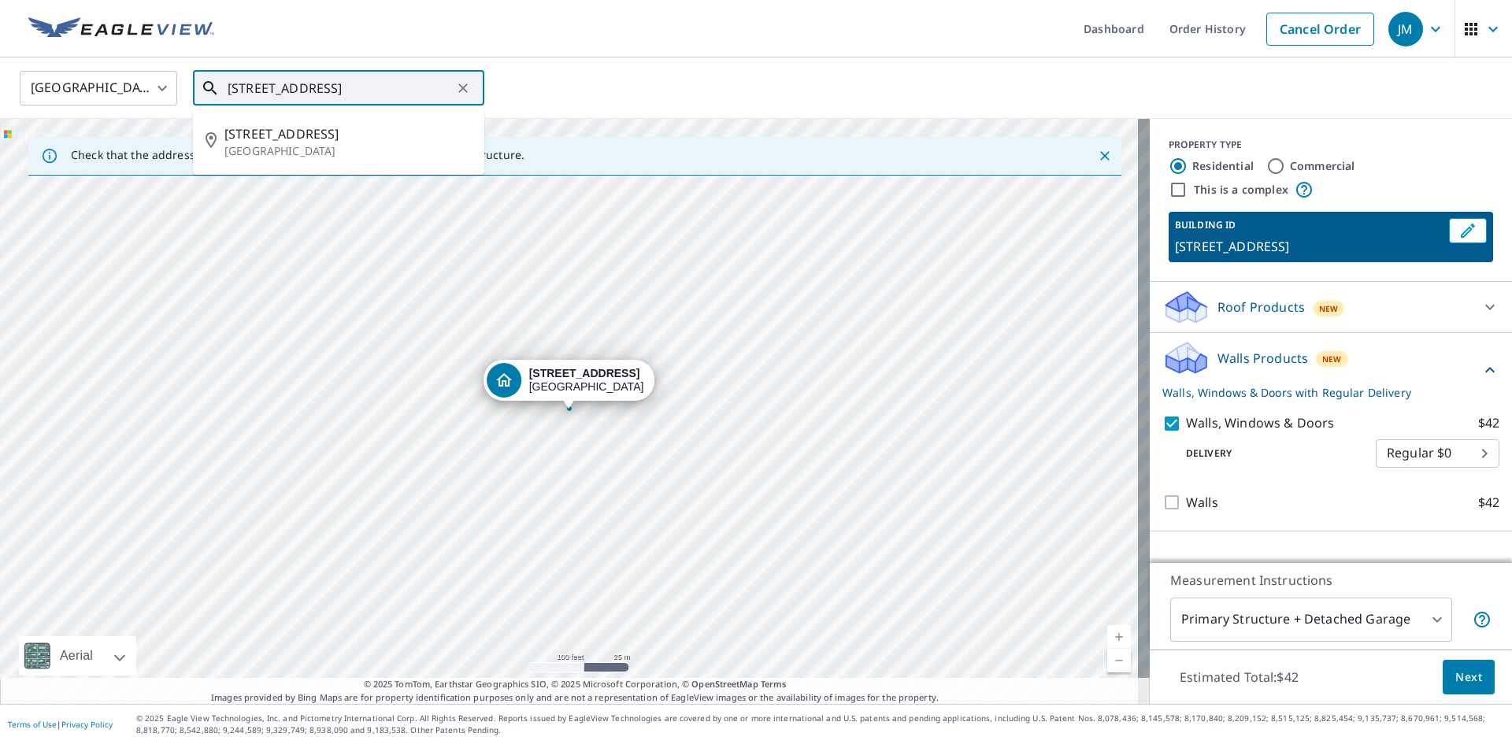
click at [256, 85] on input "[STREET_ADDRESS]" at bounding box center [340, 88] width 224 height 44
type input "[STREET_ADDRESS]"
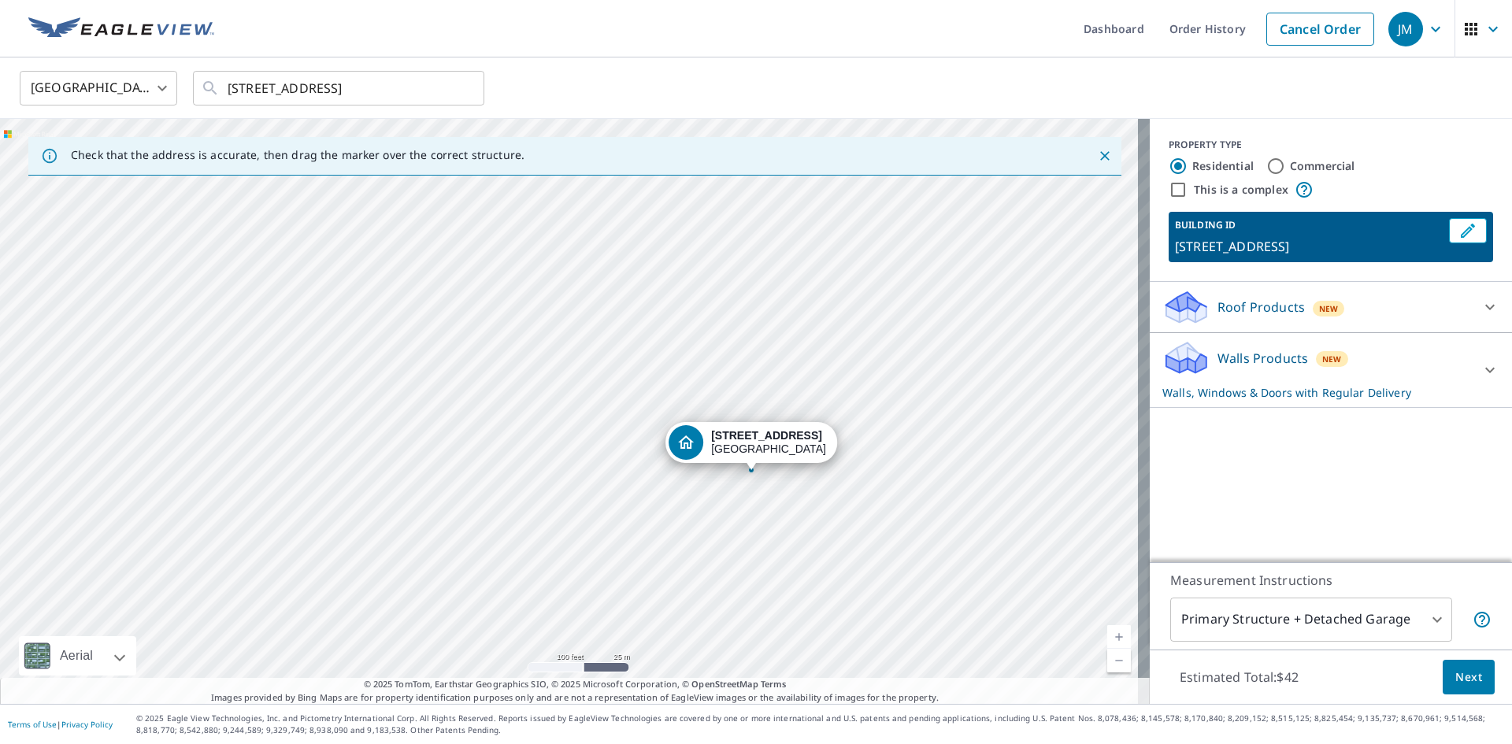
click at [907, 401] on div "[STREET_ADDRESS]" at bounding box center [574, 411] width 1149 height 585
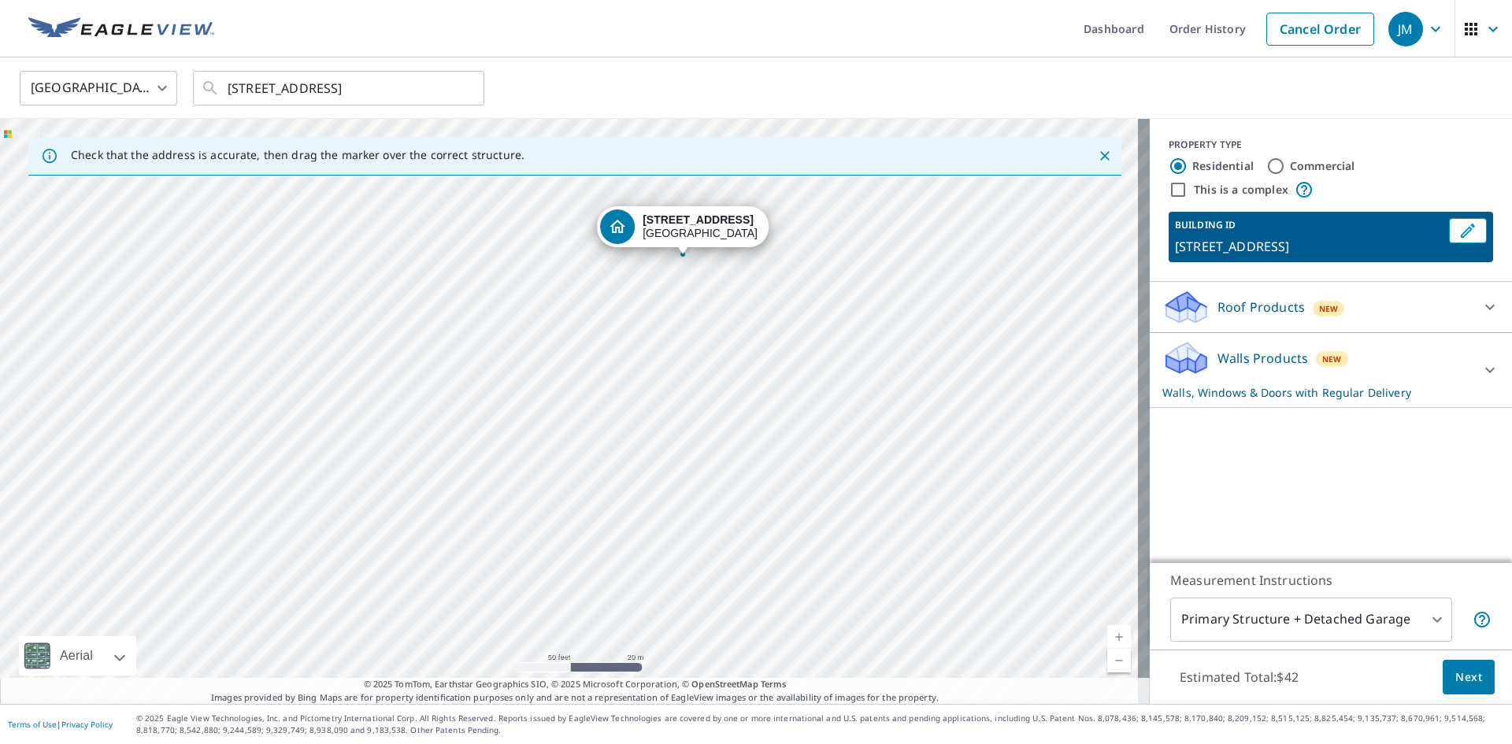
drag, startPoint x: 582, startPoint y: 512, endPoint x: 663, endPoint y: 207, distance: 315.3
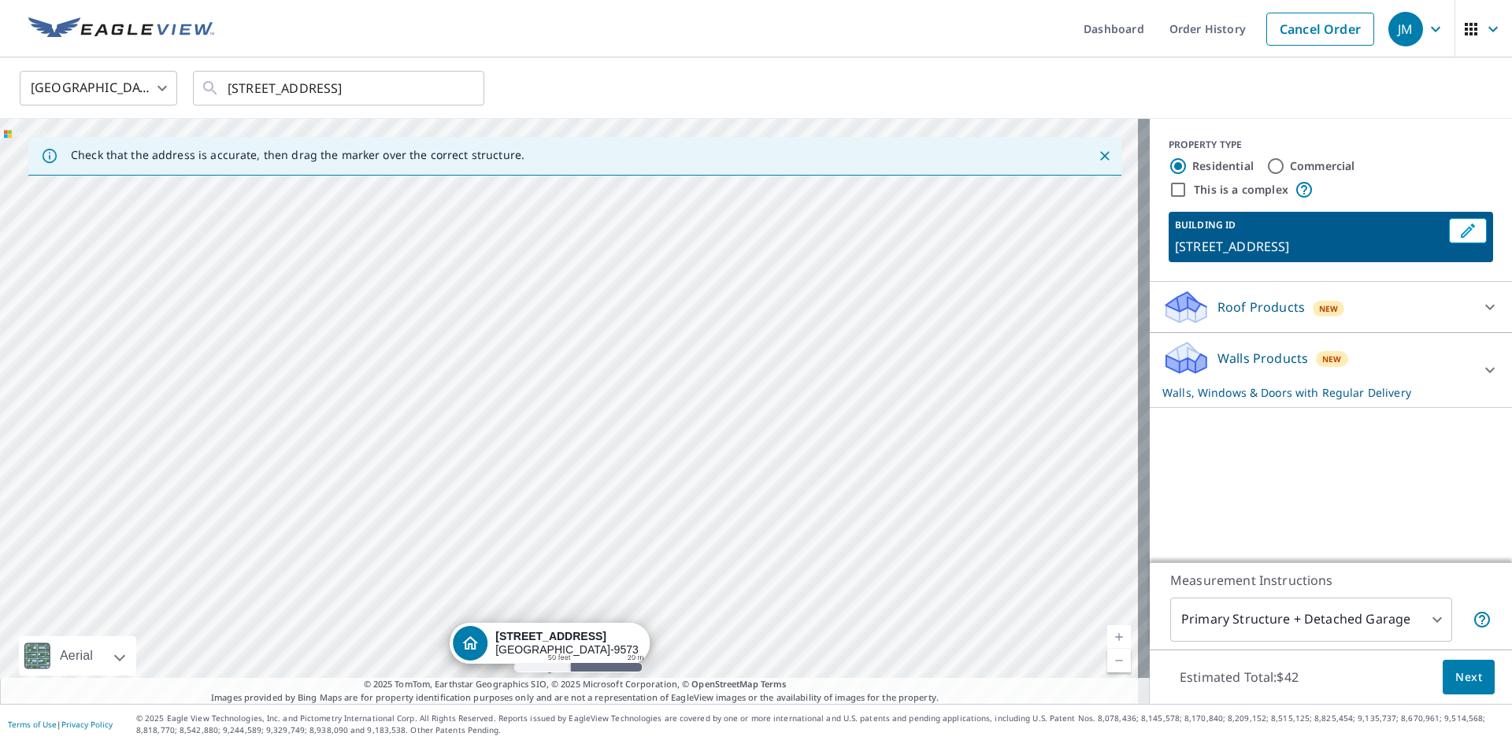
drag, startPoint x: 605, startPoint y: 380, endPoint x: 586, endPoint y: 642, distance: 262.9
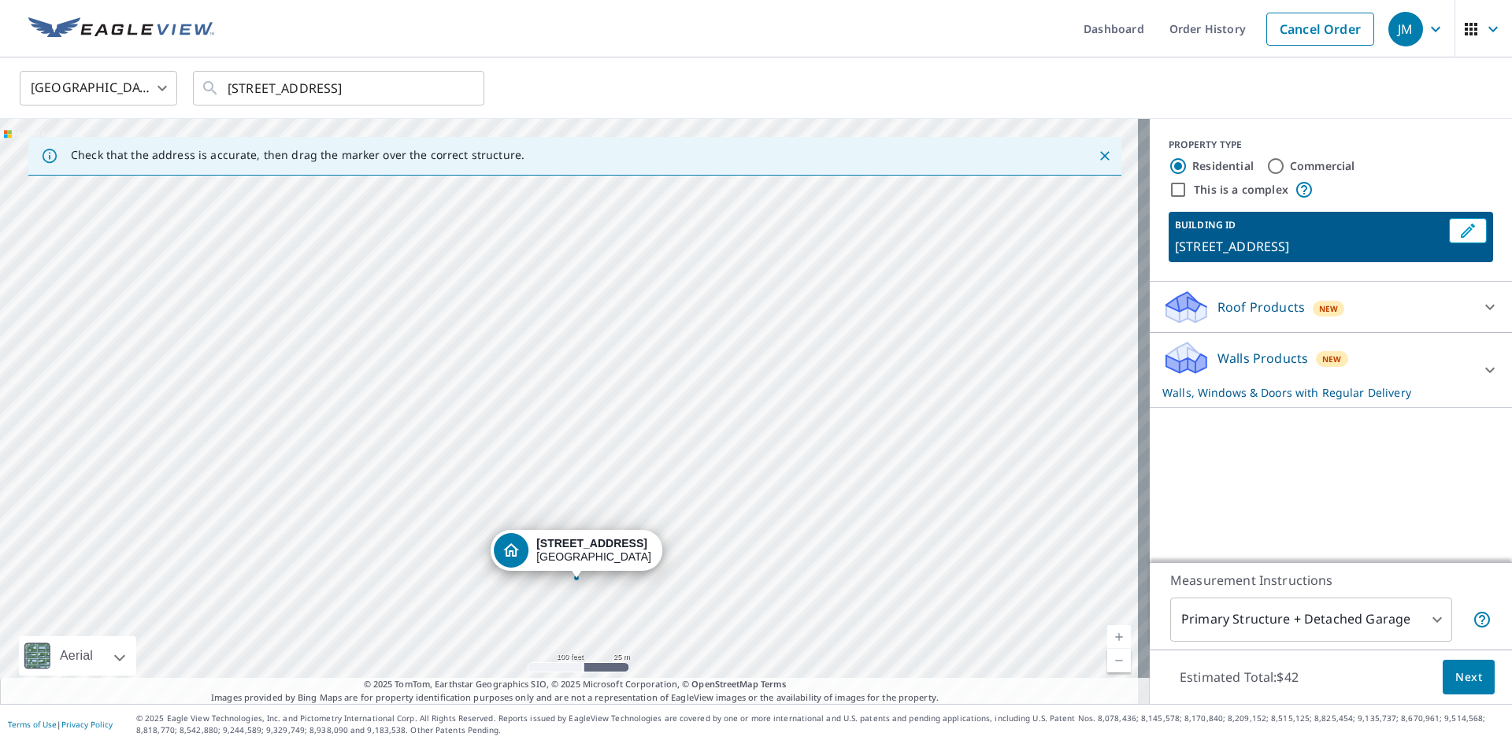
drag, startPoint x: 583, startPoint y: 500, endPoint x: 583, endPoint y: 557, distance: 56.7
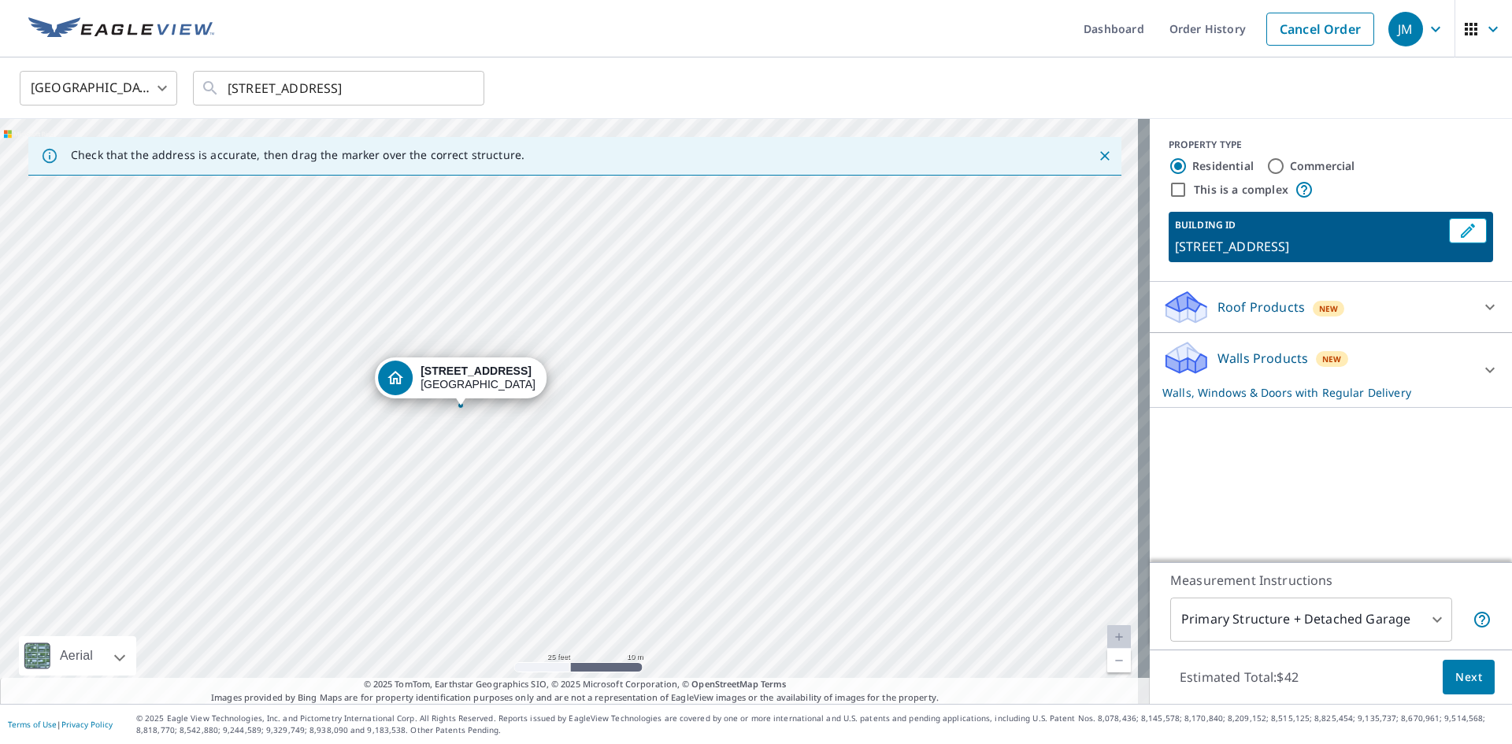
drag, startPoint x: 709, startPoint y: 242, endPoint x: 639, endPoint y: 687, distance: 450.3
click at [639, 687] on div "Check that the address is accurate, then drag the marker over the correct struc…" at bounding box center [574, 411] width 1149 height 585
drag, startPoint x: 609, startPoint y: 559, endPoint x: 613, endPoint y: 697, distance: 137.8
click at [613, 696] on div "Check that the address is accurate, then drag the marker over the correct struc…" at bounding box center [574, 411] width 1149 height 585
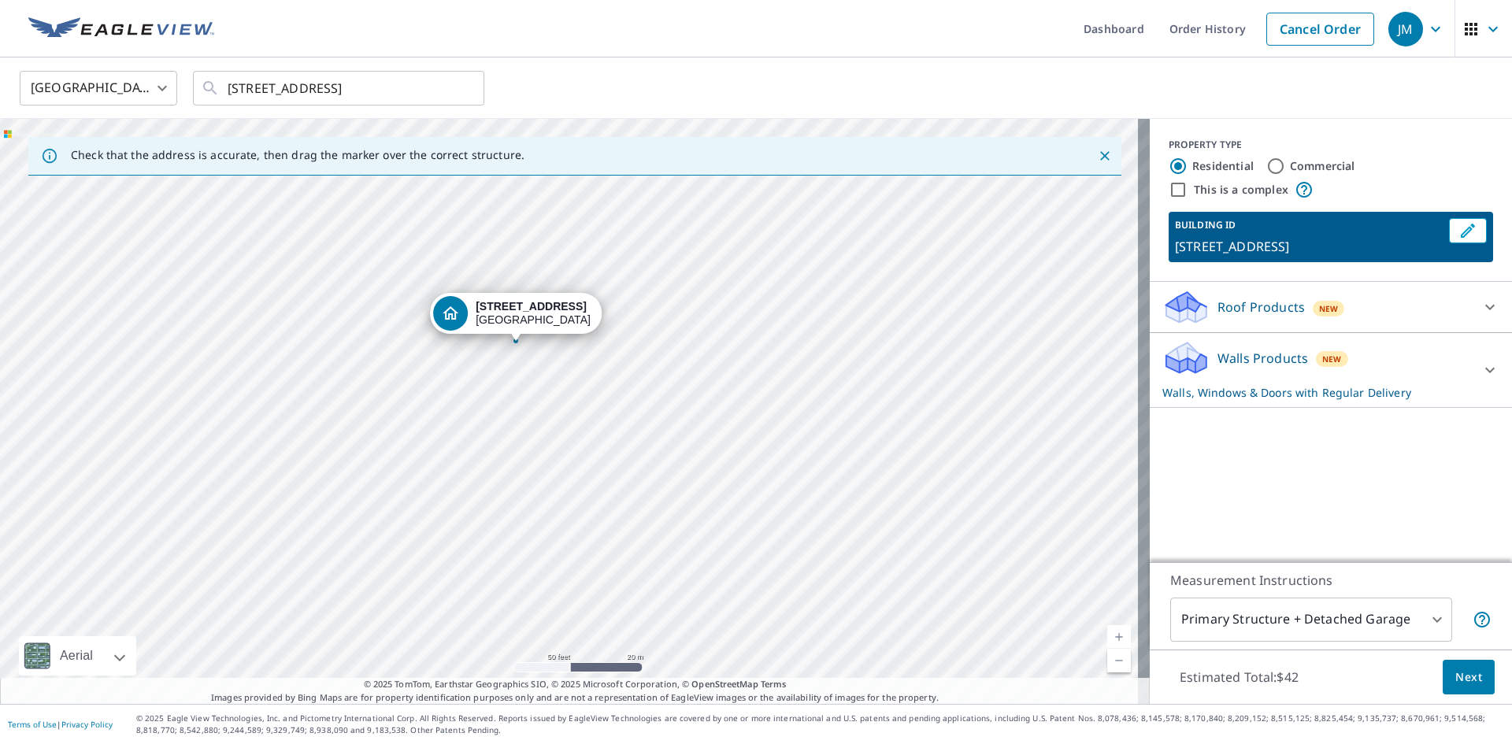
drag, startPoint x: 559, startPoint y: 282, endPoint x: 594, endPoint y: 682, distance: 401.5
click at [595, 680] on div "Check that the address is accurate, then drag the marker over the correct struc…" at bounding box center [574, 411] width 1149 height 585
click at [573, 476] on div "[STREET_ADDRESS]" at bounding box center [574, 411] width 1149 height 585
